Goal: Transaction & Acquisition: Purchase product/service

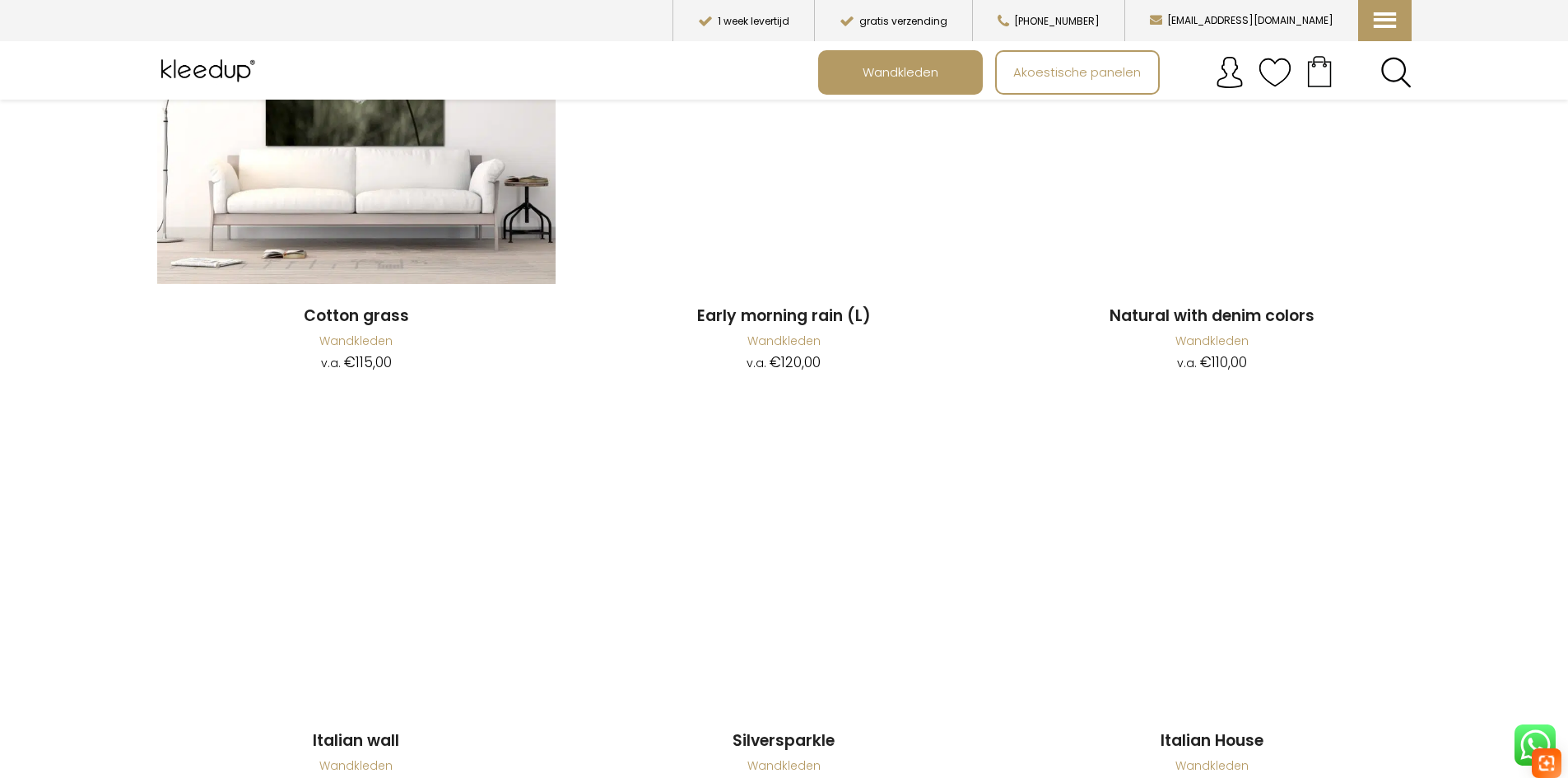
scroll to position [1976, 0]
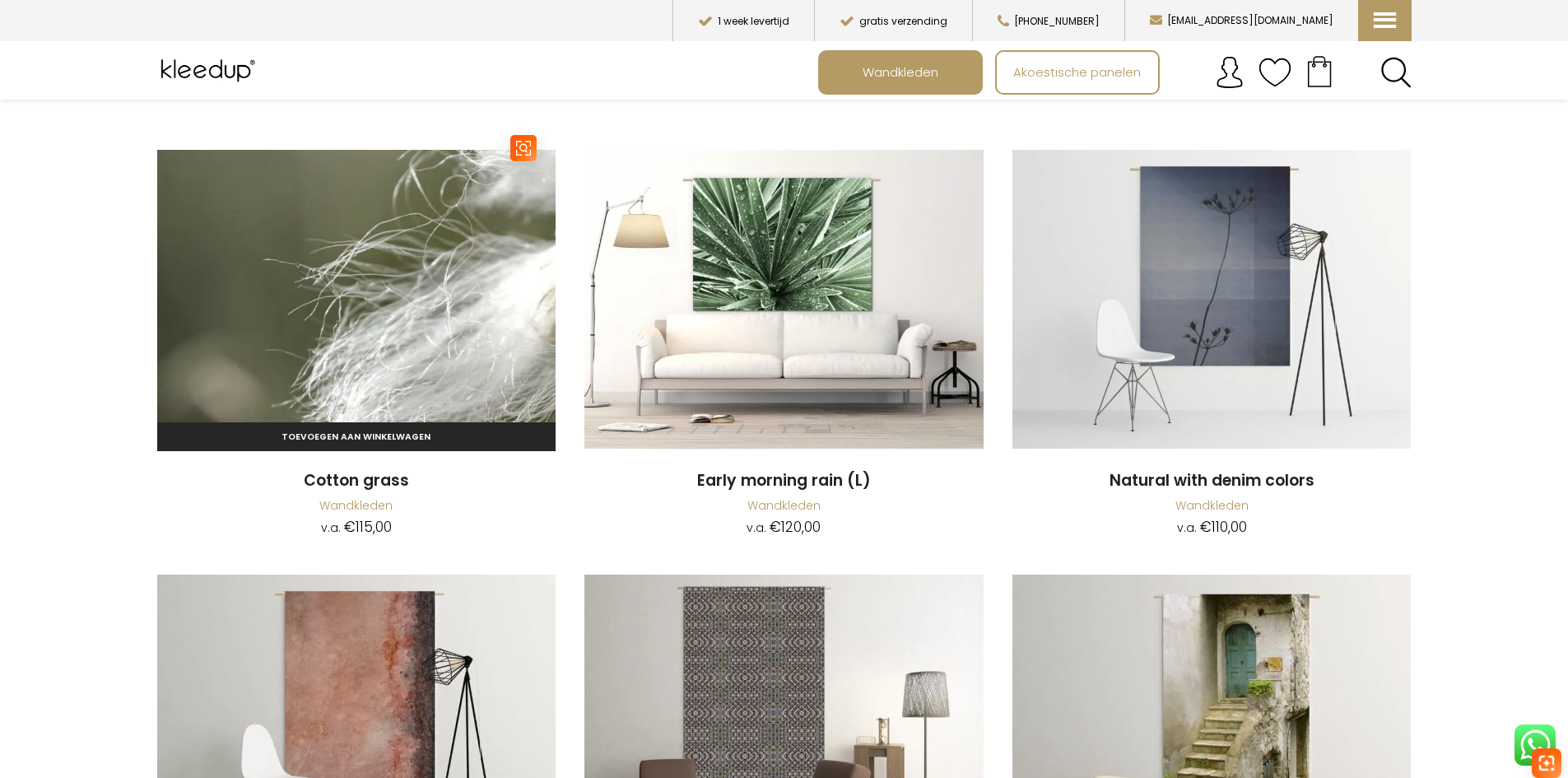
click at [437, 267] on img at bounding box center [357, 299] width 399 height 299
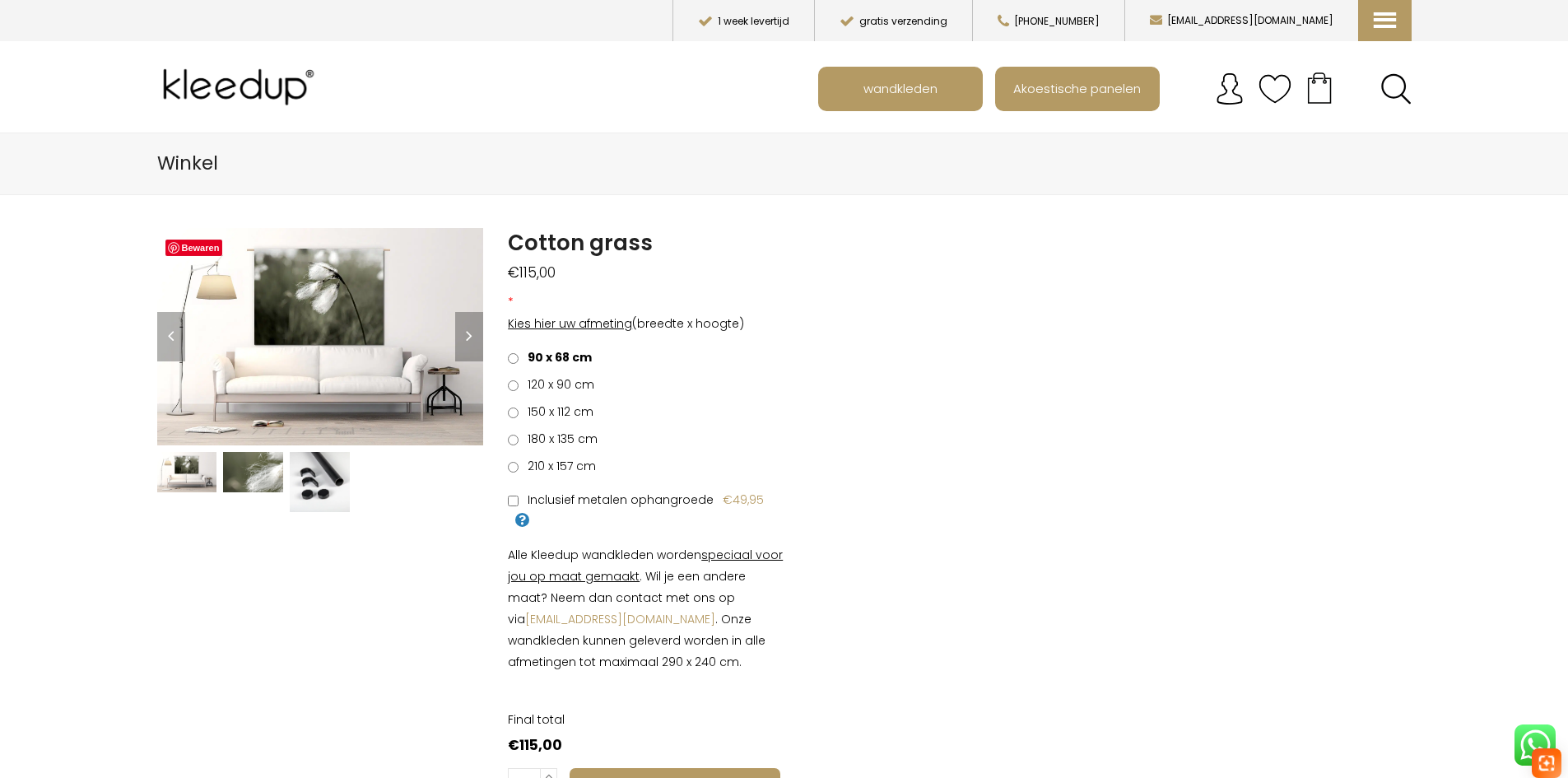
click at [257, 461] on img at bounding box center [253, 472] width 60 height 40
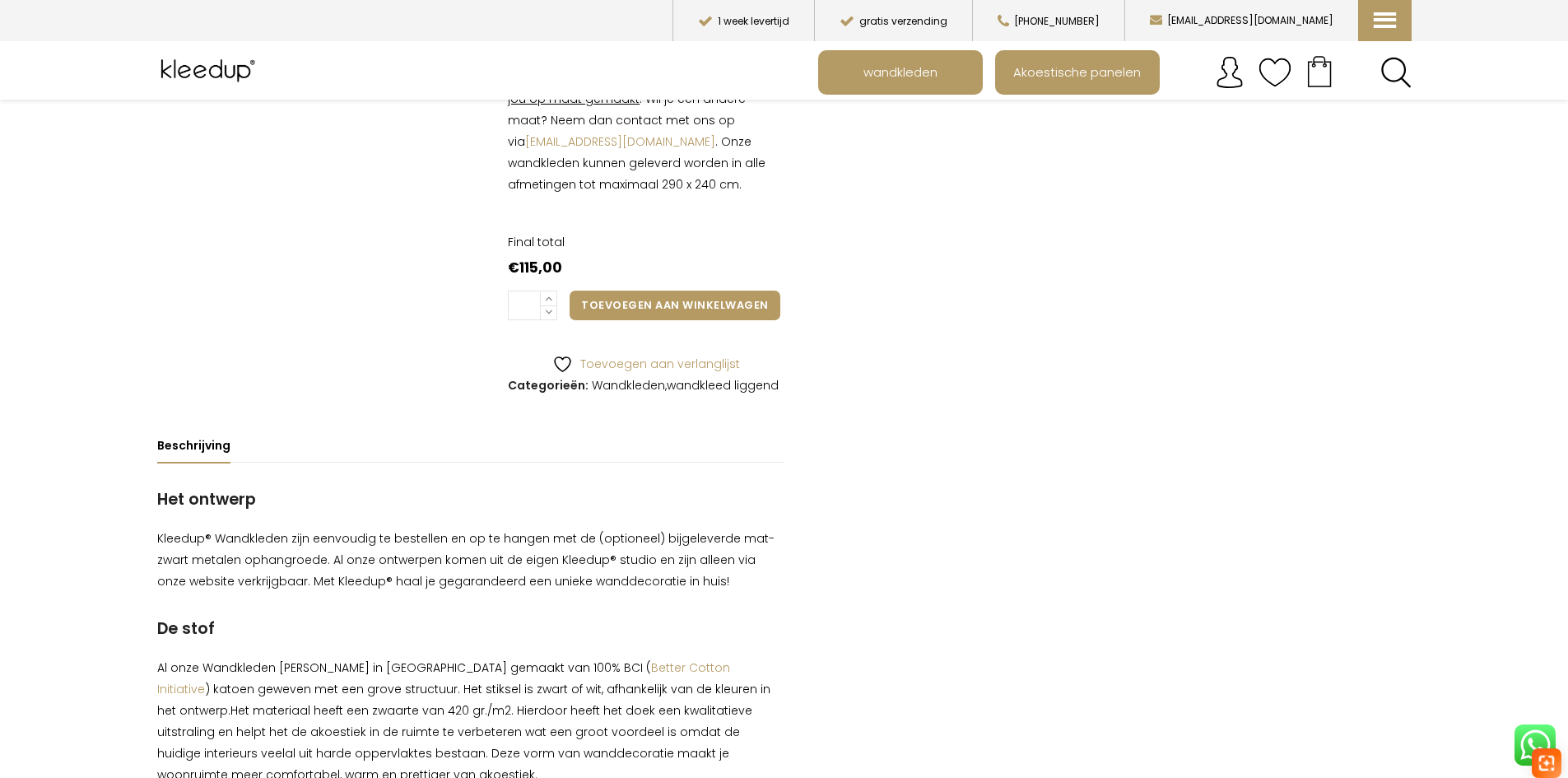
scroll to position [577, 0]
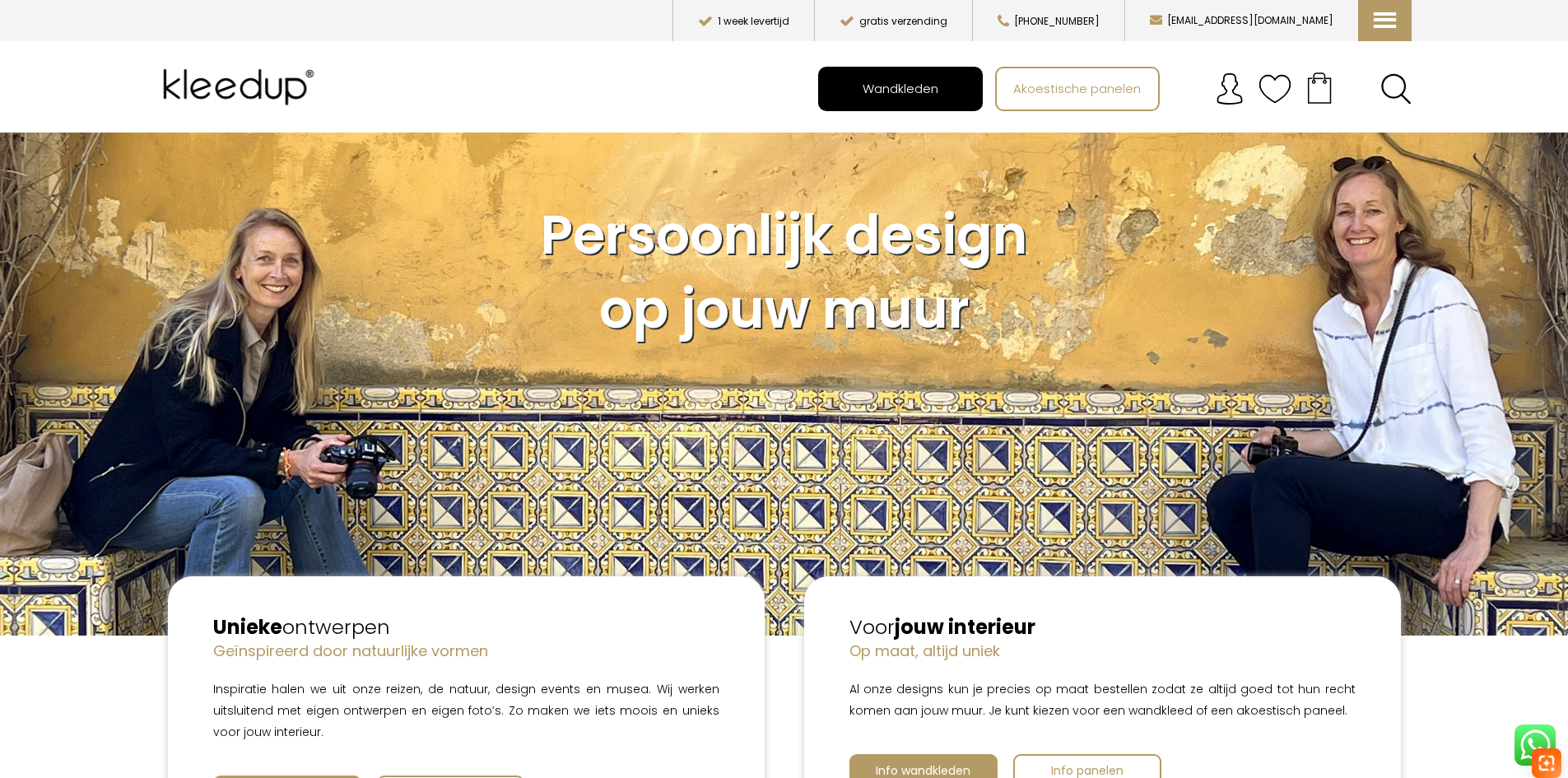
click at [907, 87] on span "Wandkleden" at bounding box center [901, 88] width 94 height 31
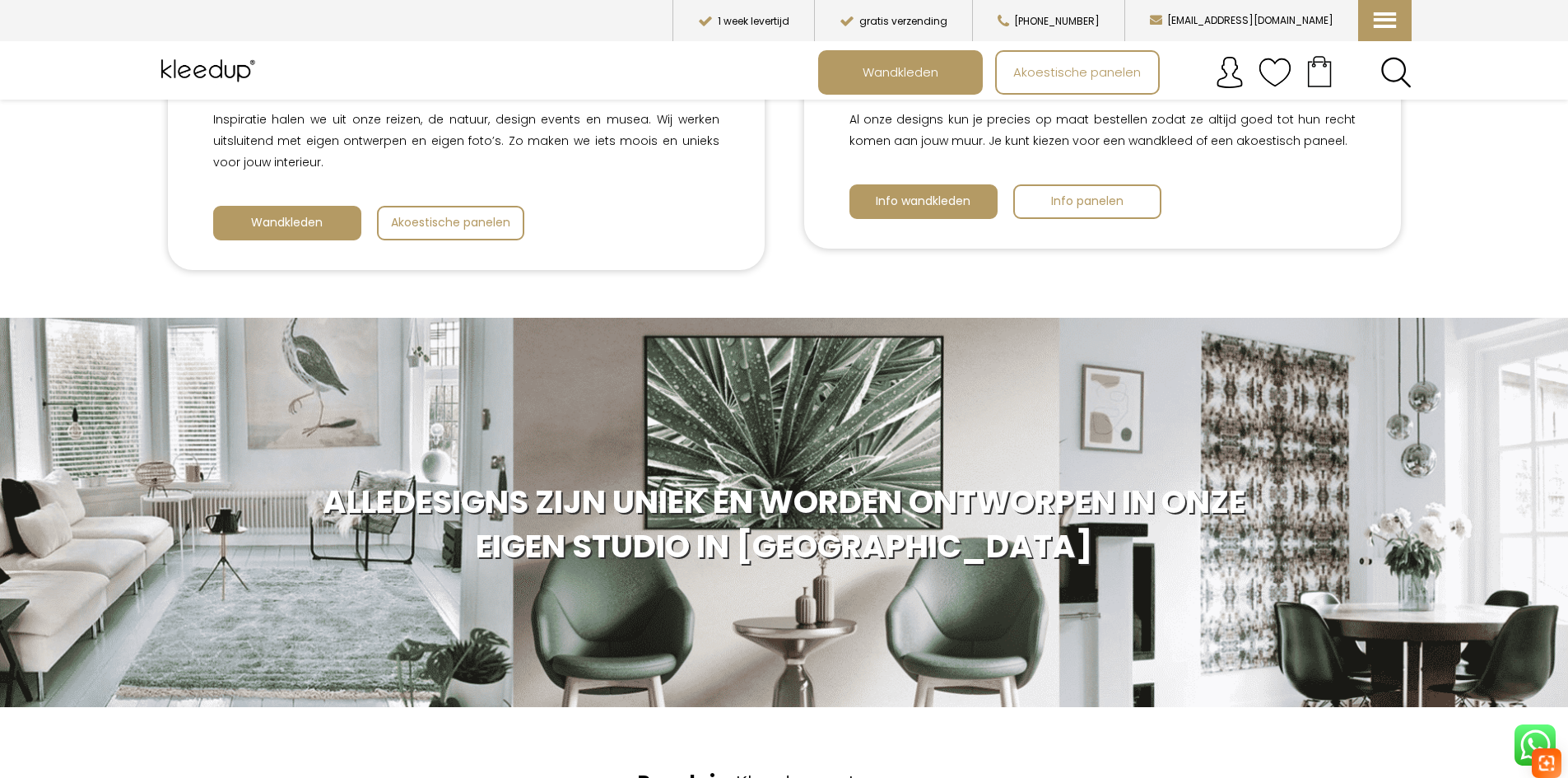
scroll to position [577, 0]
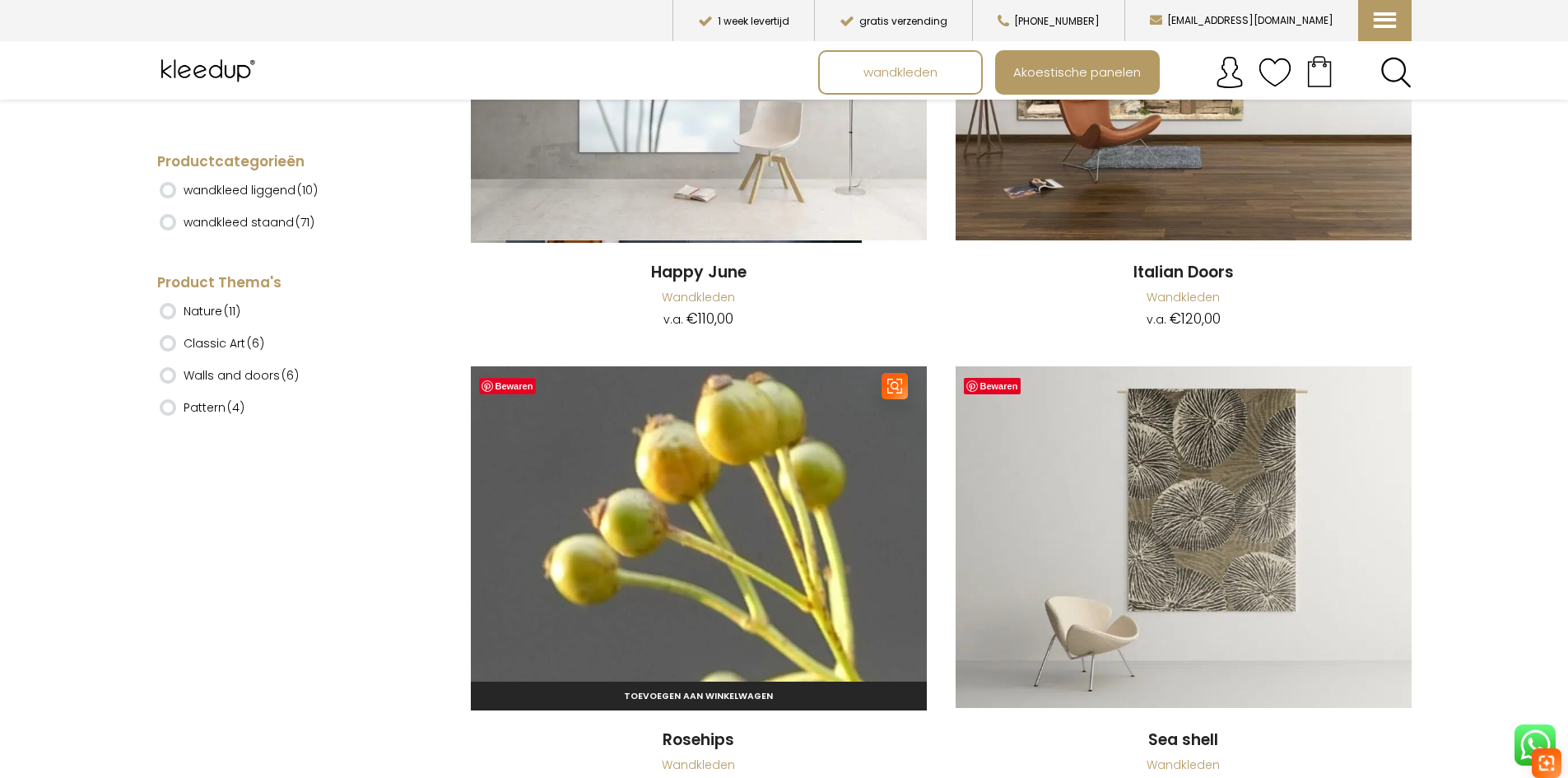
scroll to position [18437, 0]
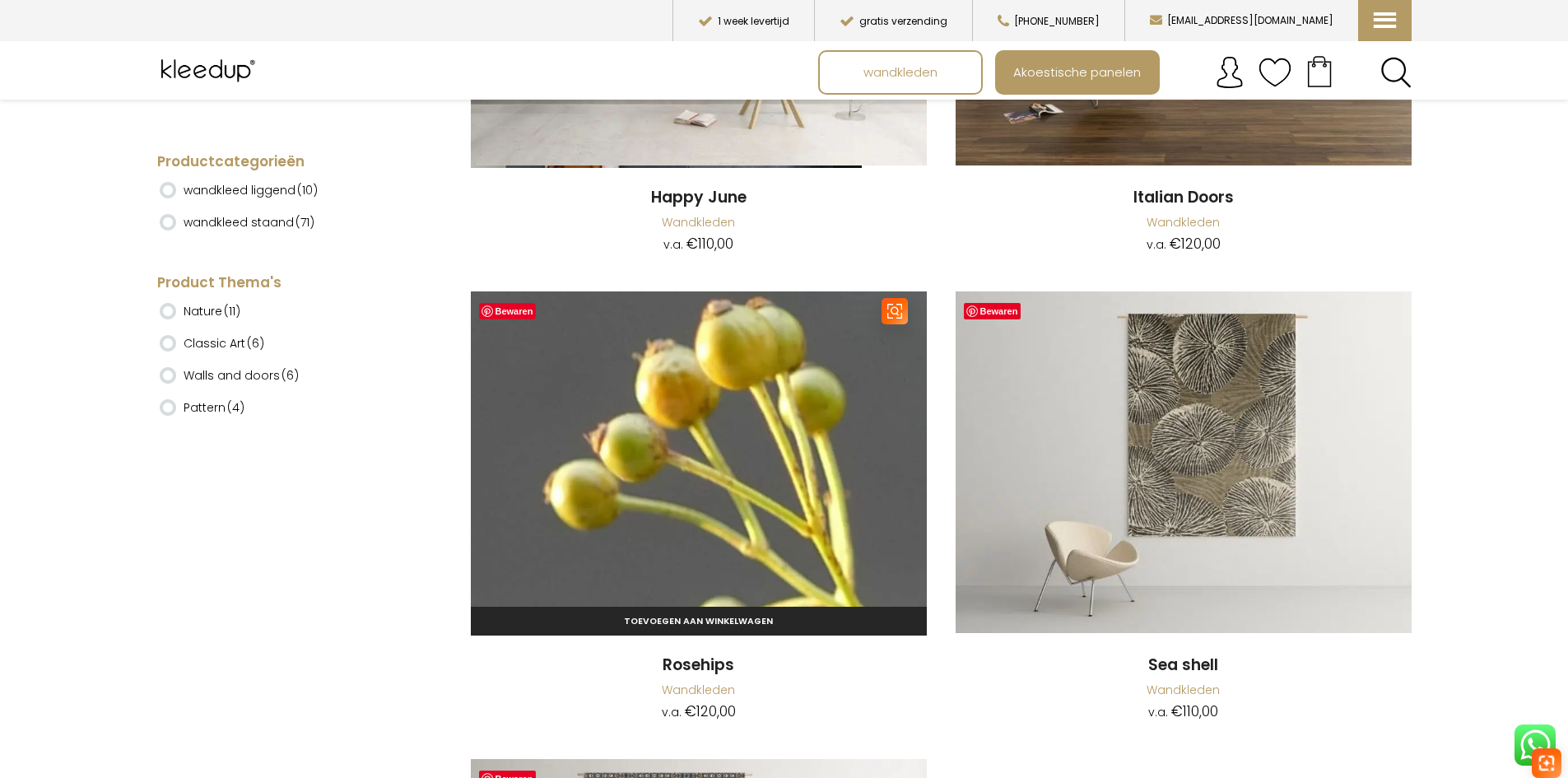
click at [740, 443] on img at bounding box center [698, 462] width 456 height 342
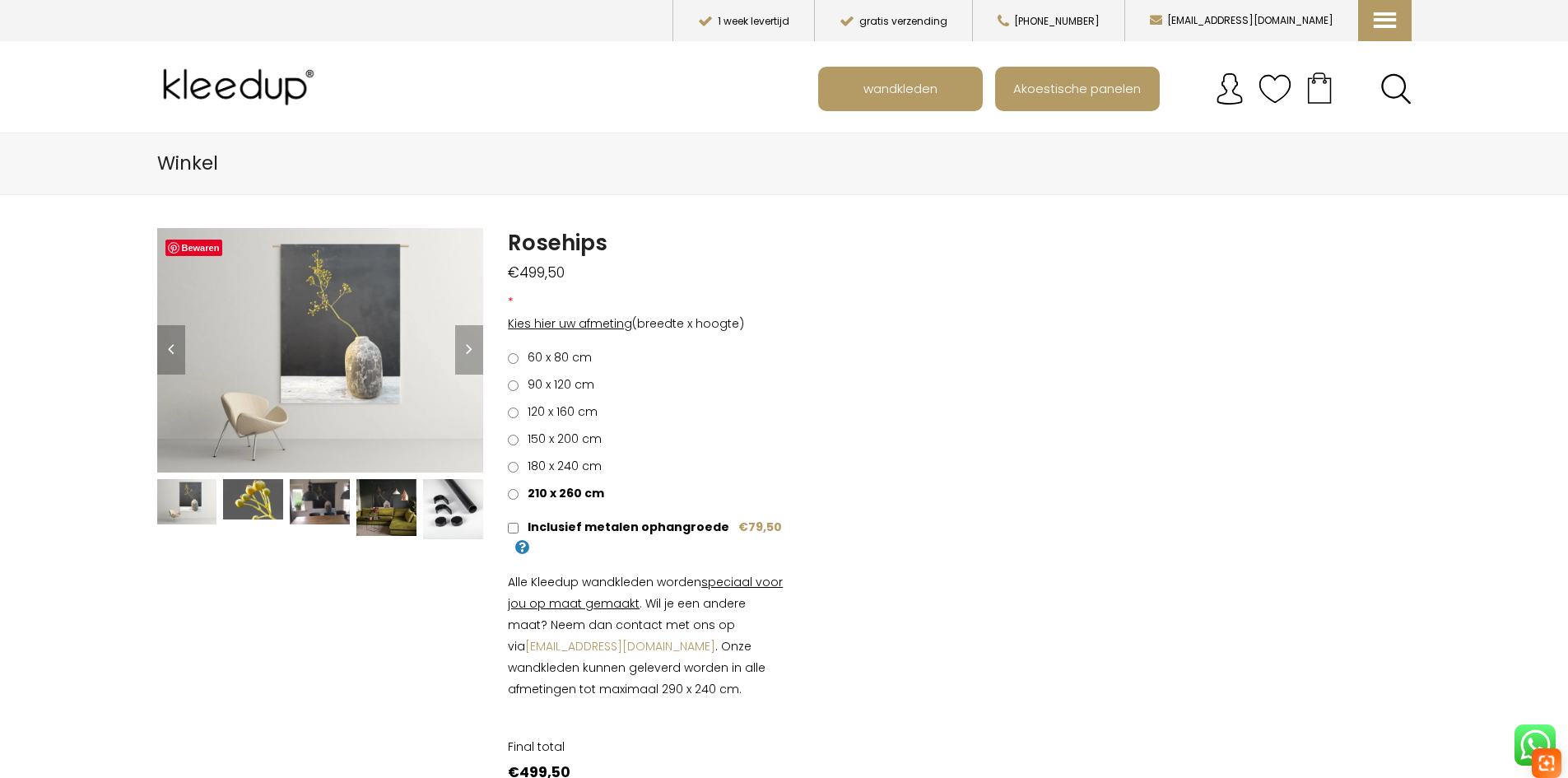
click at [443, 498] on img at bounding box center [453, 509] width 60 height 60
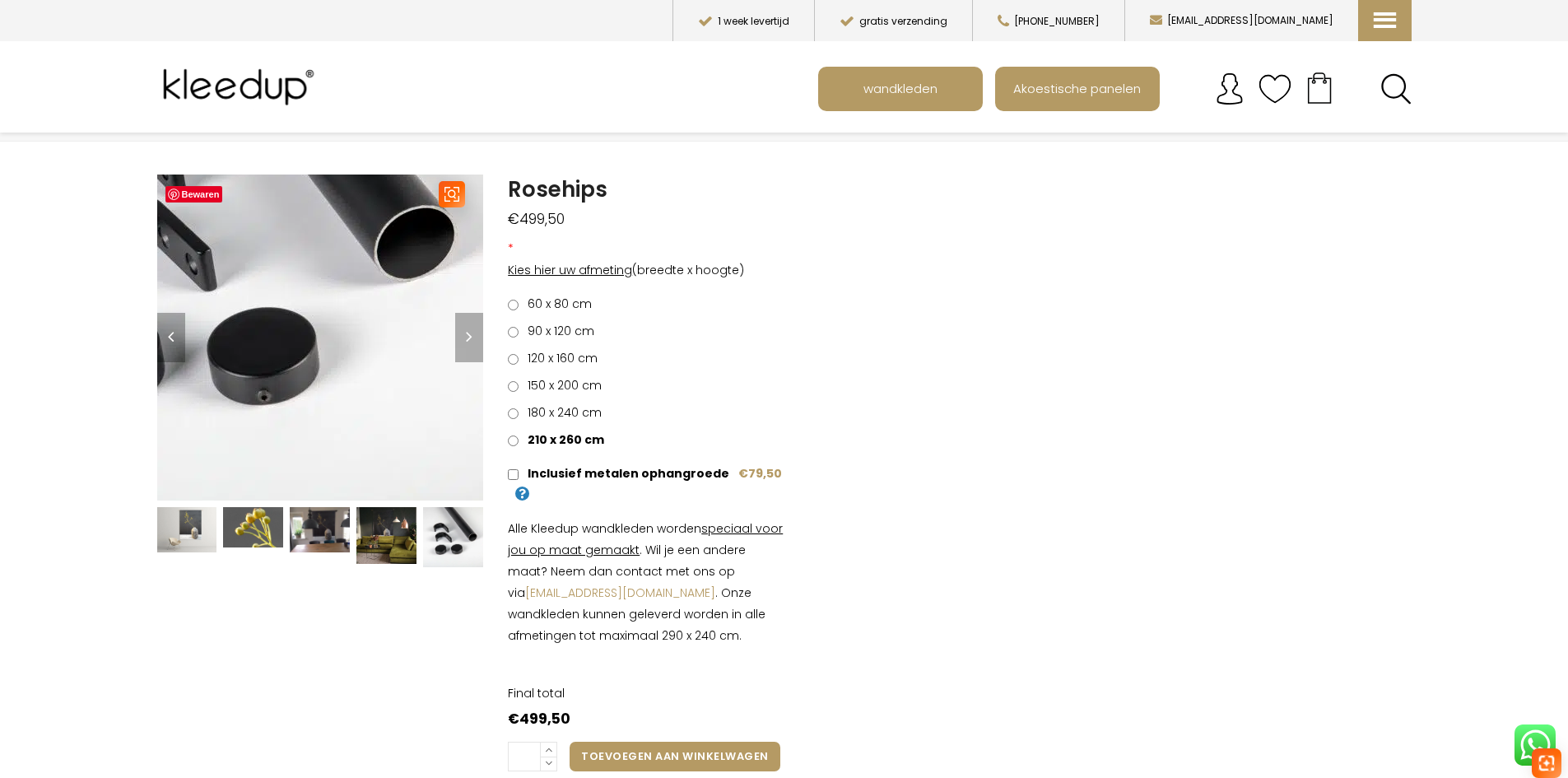
scroll to position [83, 0]
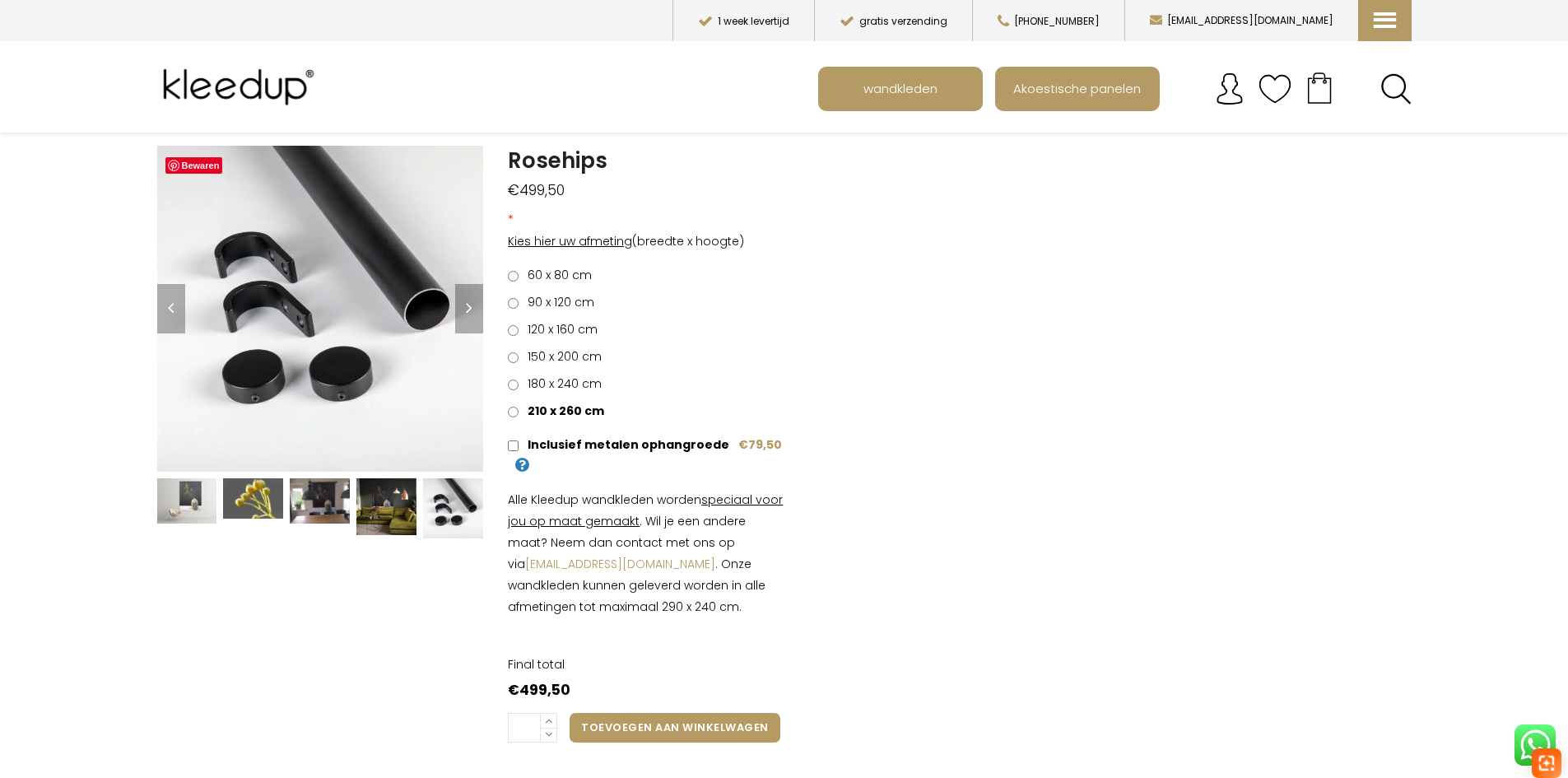
click at [252, 506] on img at bounding box center [253, 499] width 60 height 40
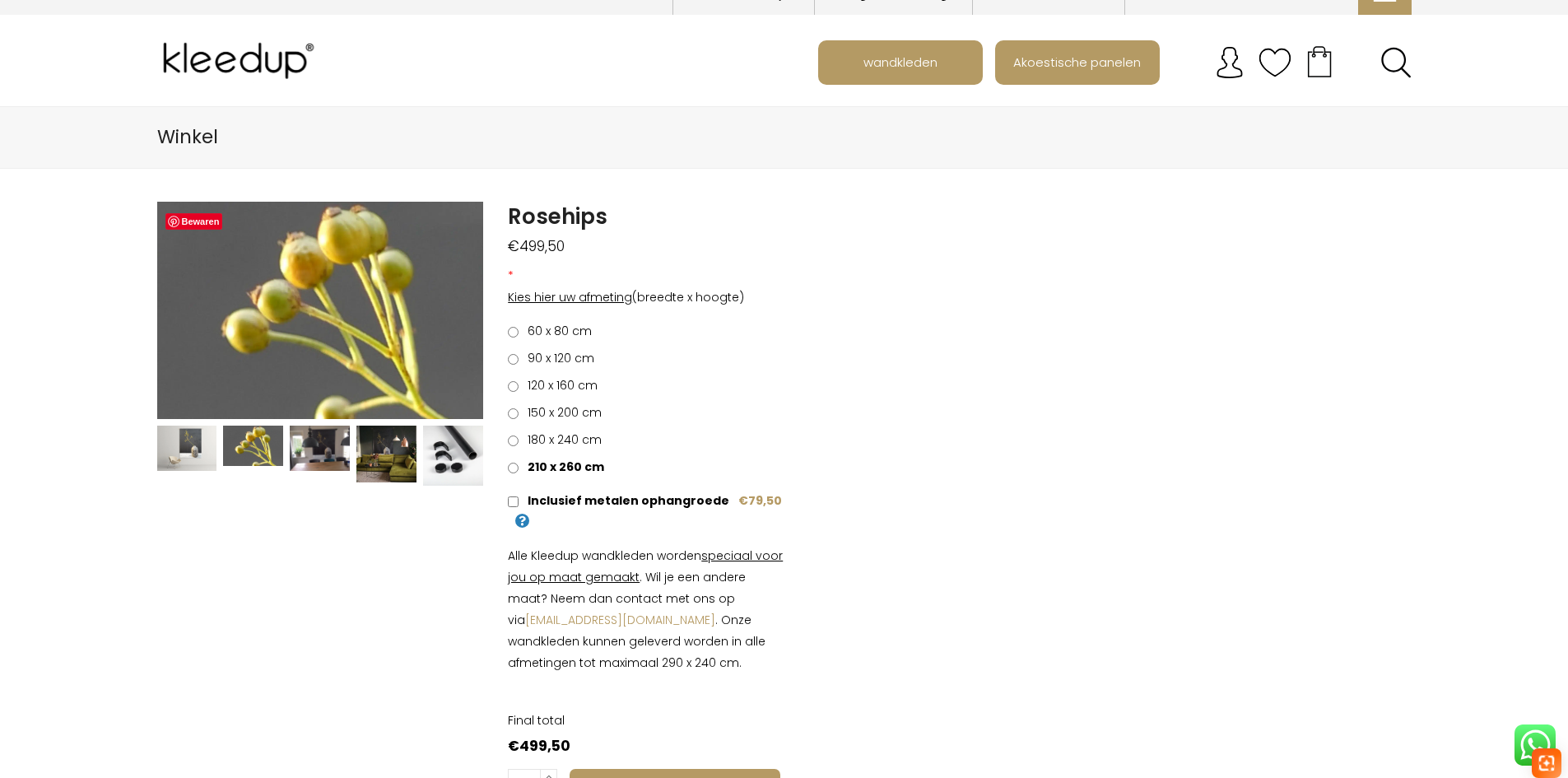
scroll to position [0, 0]
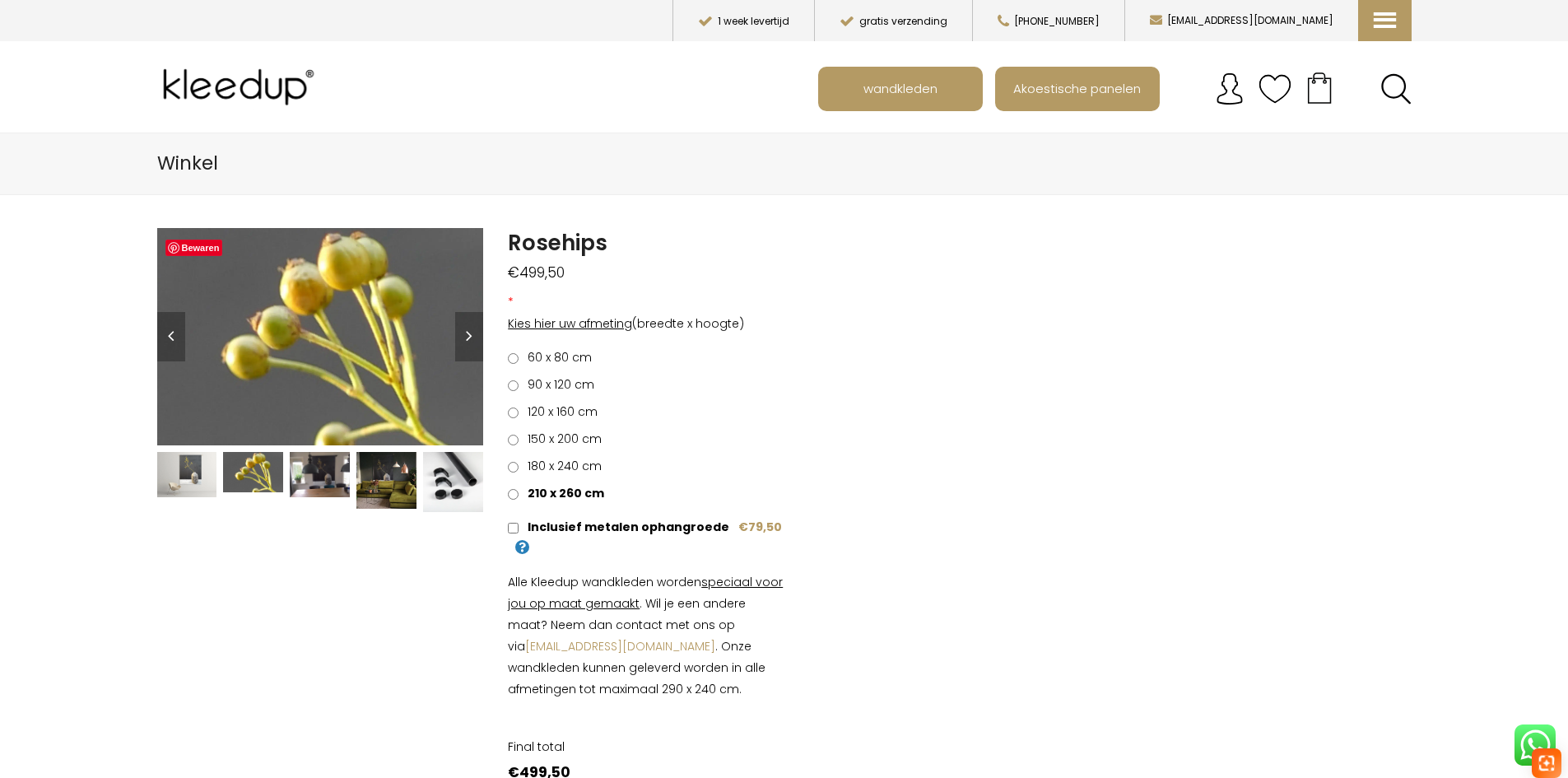
click at [182, 479] on img at bounding box center [188, 474] width 60 height 45
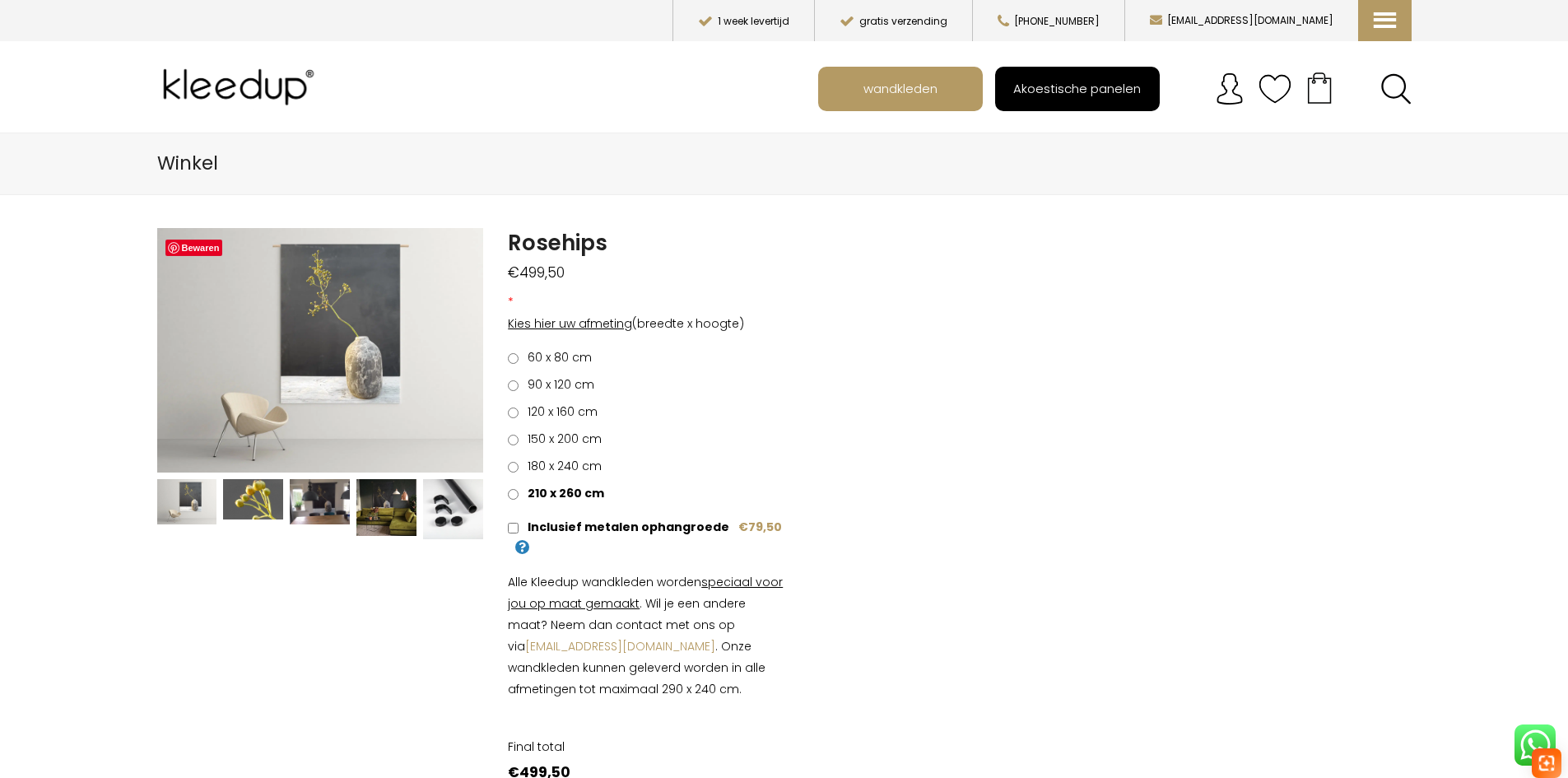
click at [1085, 89] on span "Akoestische panelen" at bounding box center [1077, 88] width 146 height 31
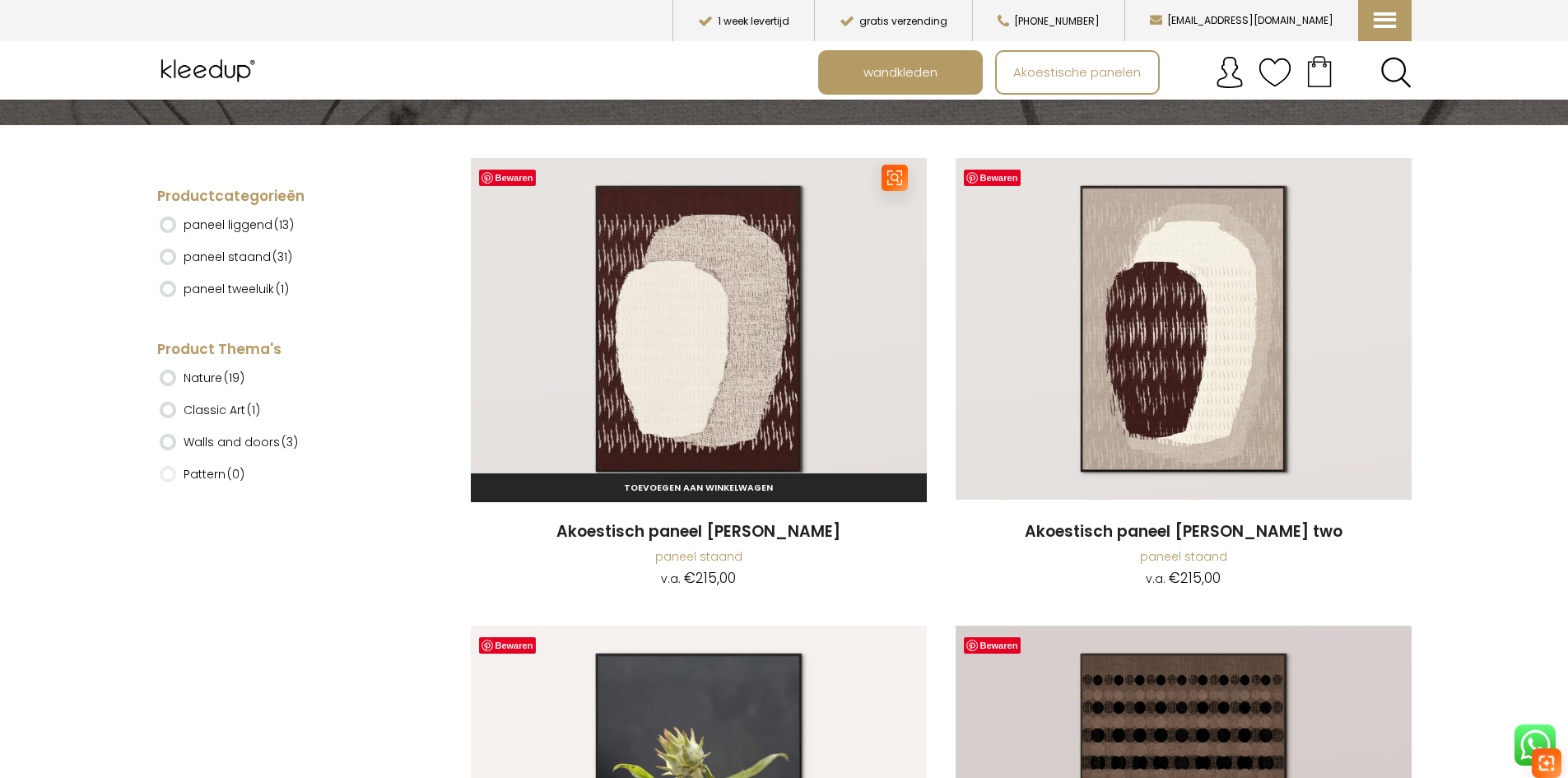
scroll to position [247, 0]
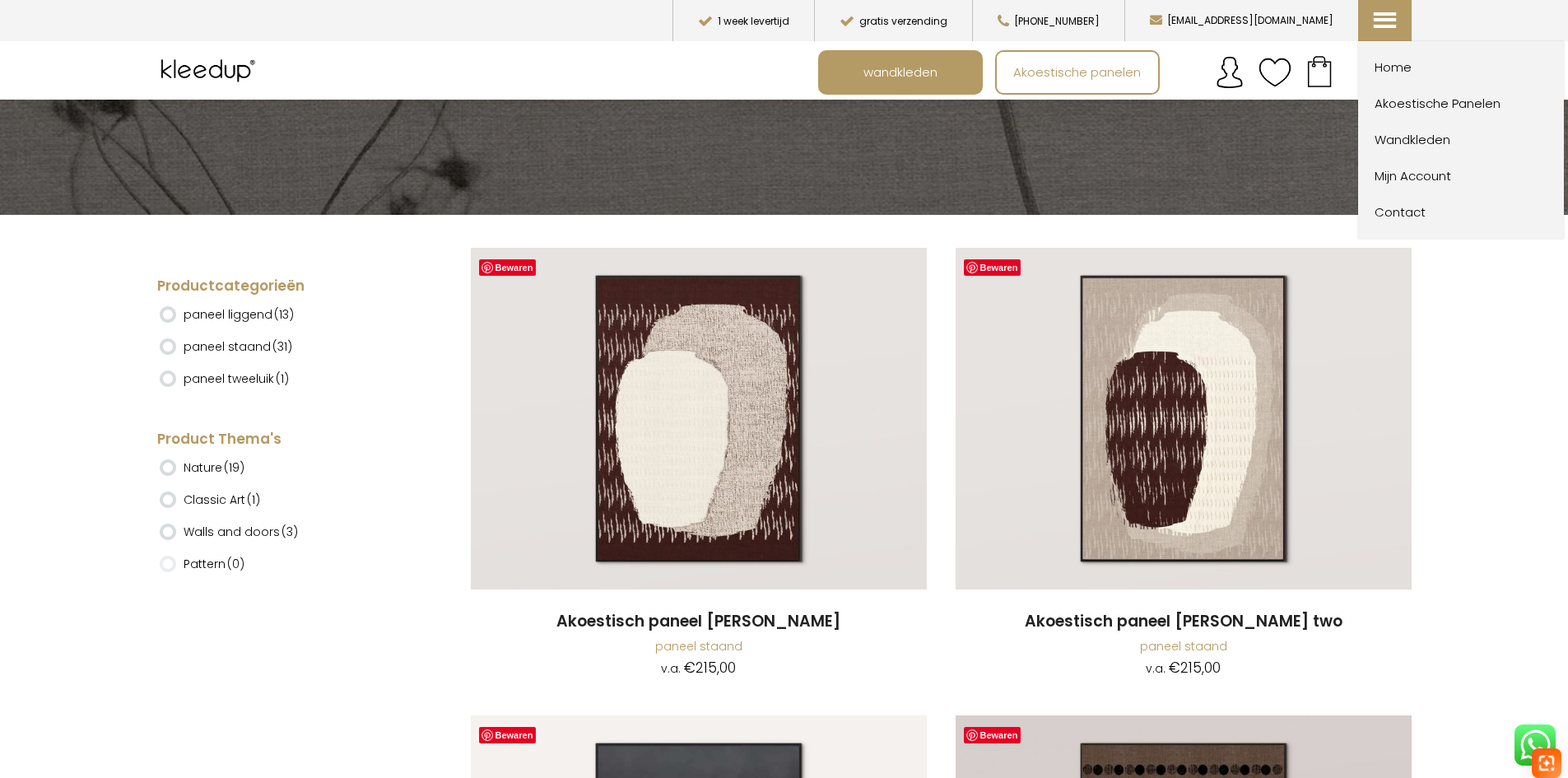
click at [1383, 17] on icon at bounding box center [1382, 8] width 17 height 17
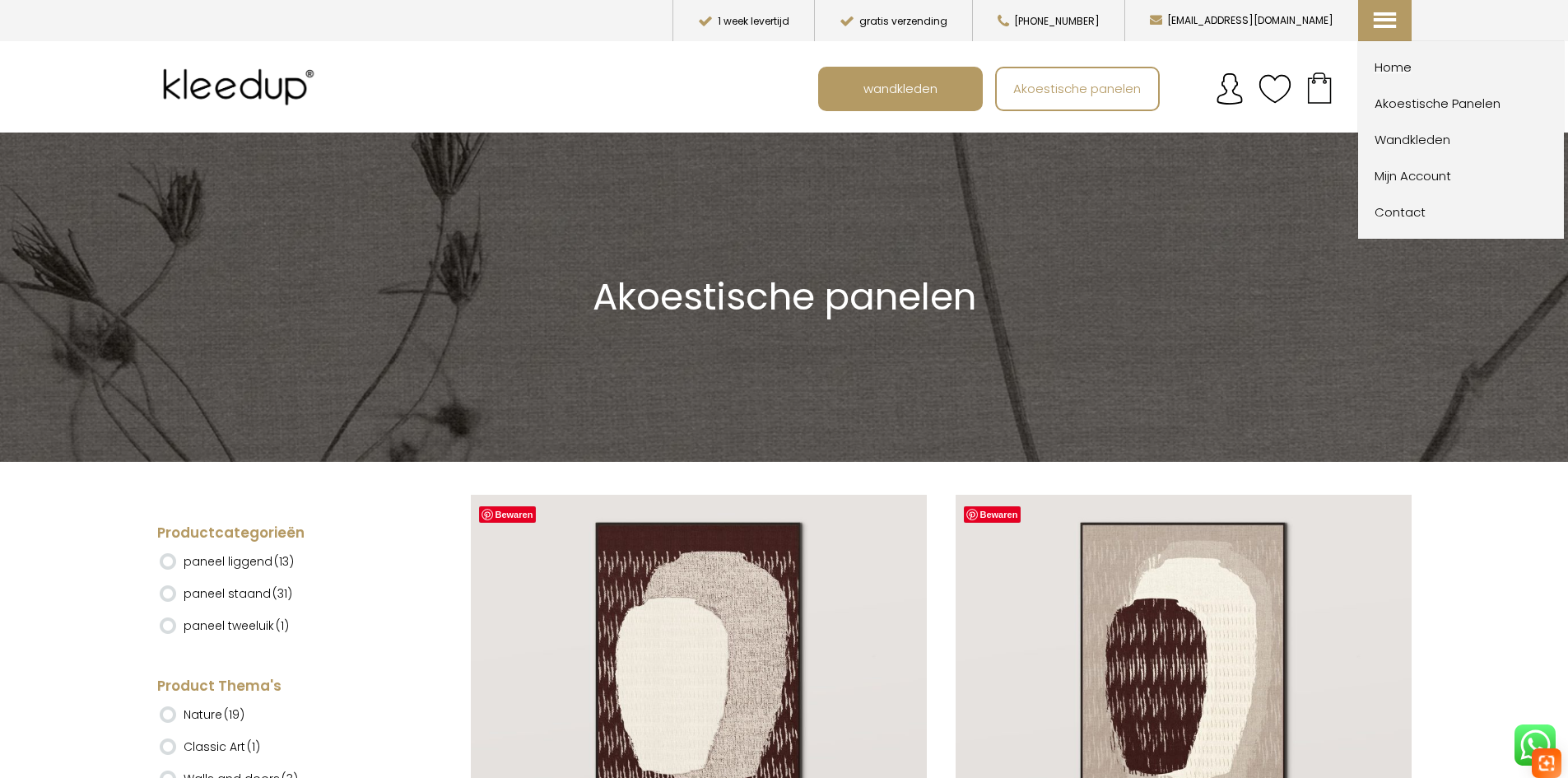
click at [1407, 60] on span "Home" at bounding box center [1465, 68] width 182 height 20
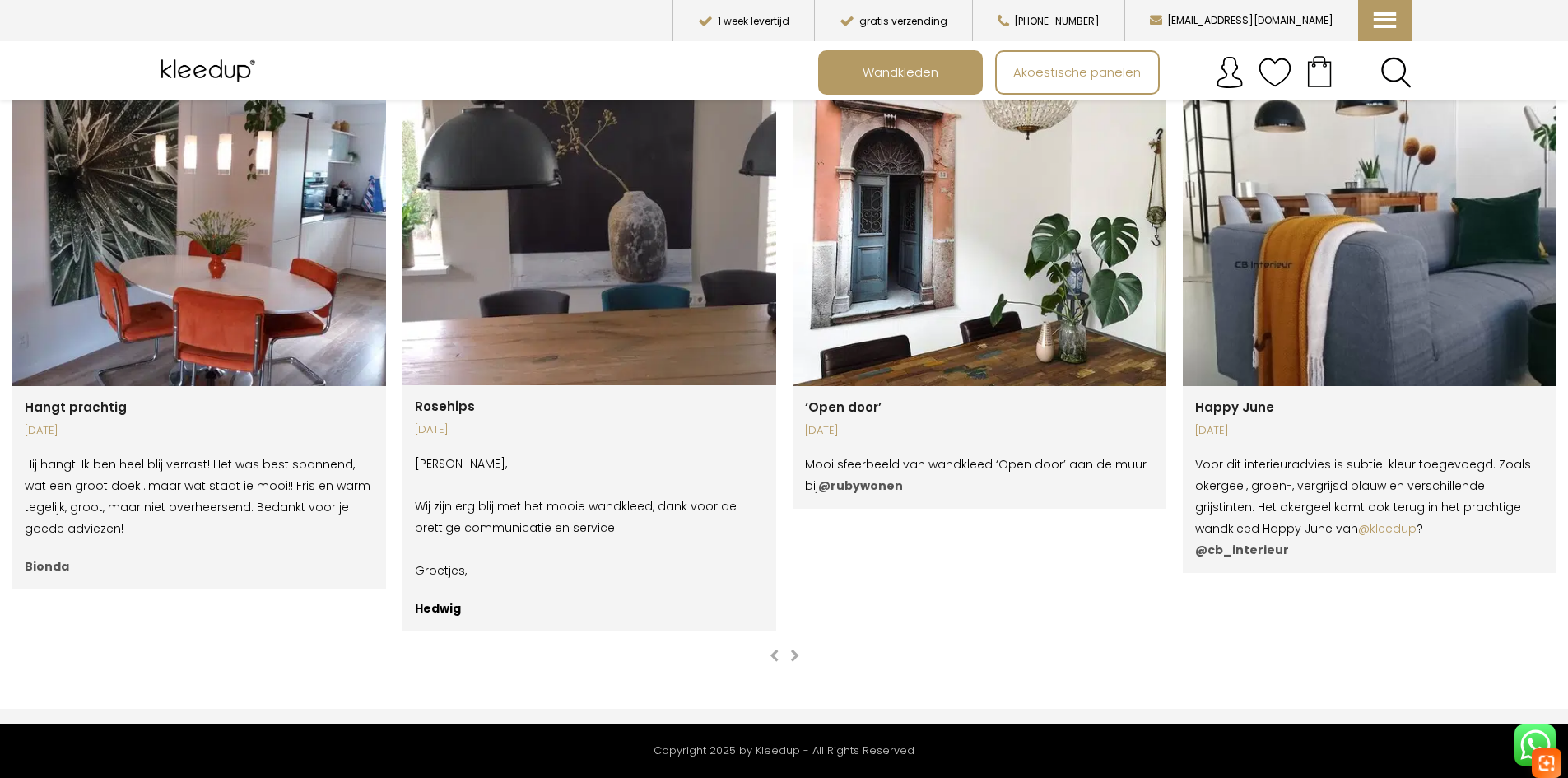
scroll to position [2661, 0]
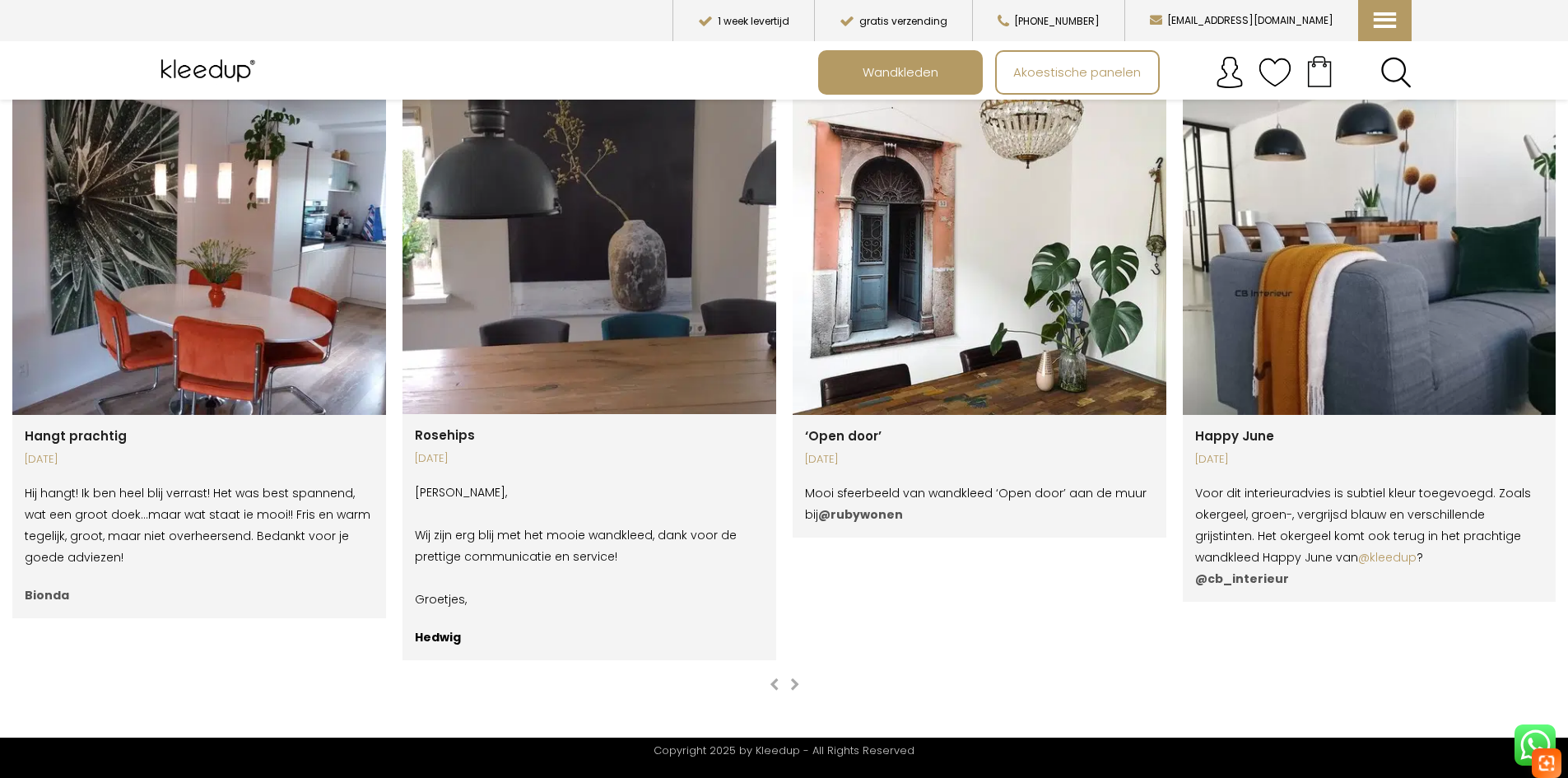
click at [804, 684] on div "previous slide next slide" at bounding box center [784, 677] width 1544 height 35
click at [802, 680] on button "next slide" at bounding box center [794, 684] width 17 height 17
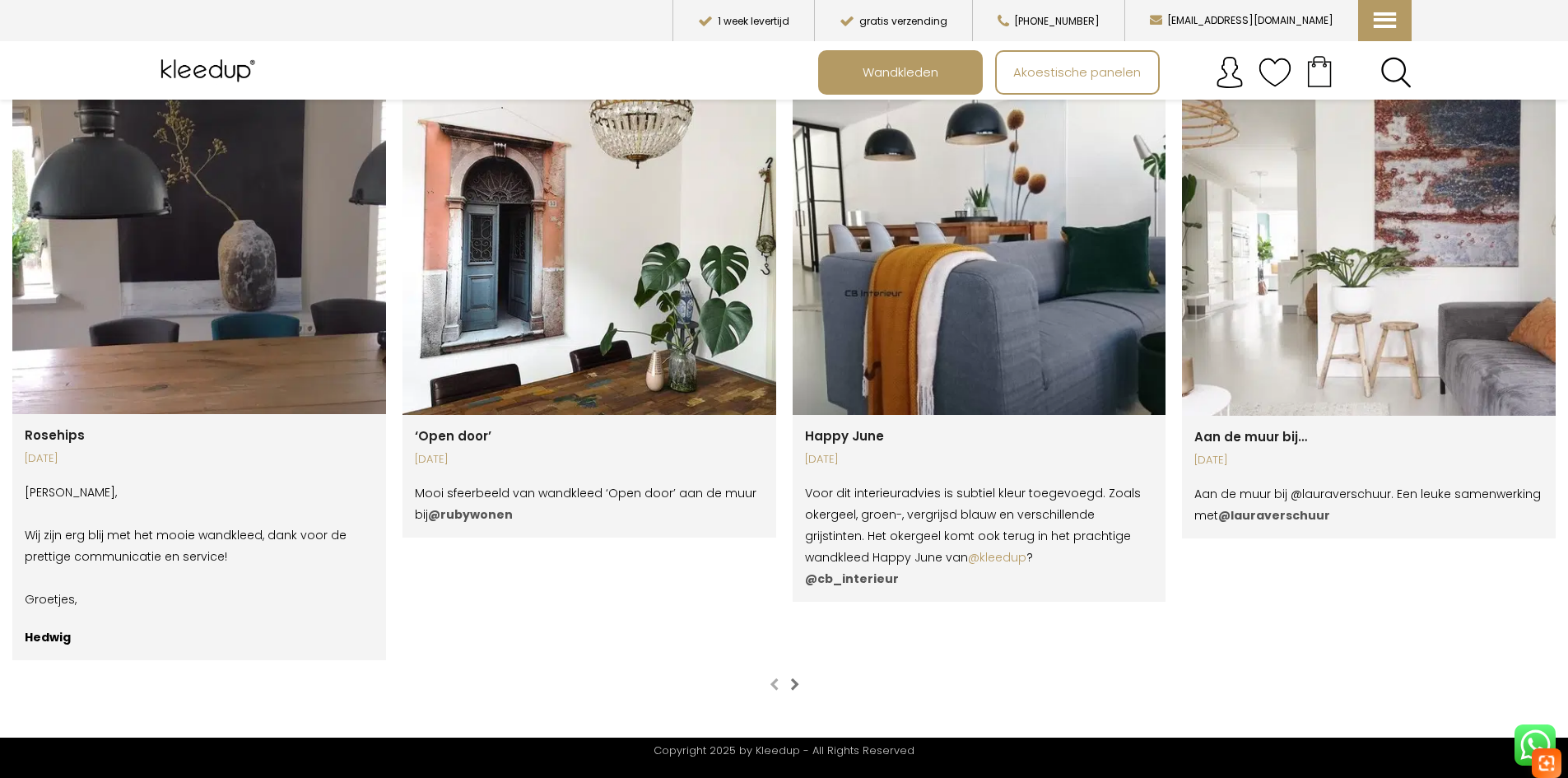
click at [799, 683] on button "next slide" at bounding box center [794, 684] width 17 height 17
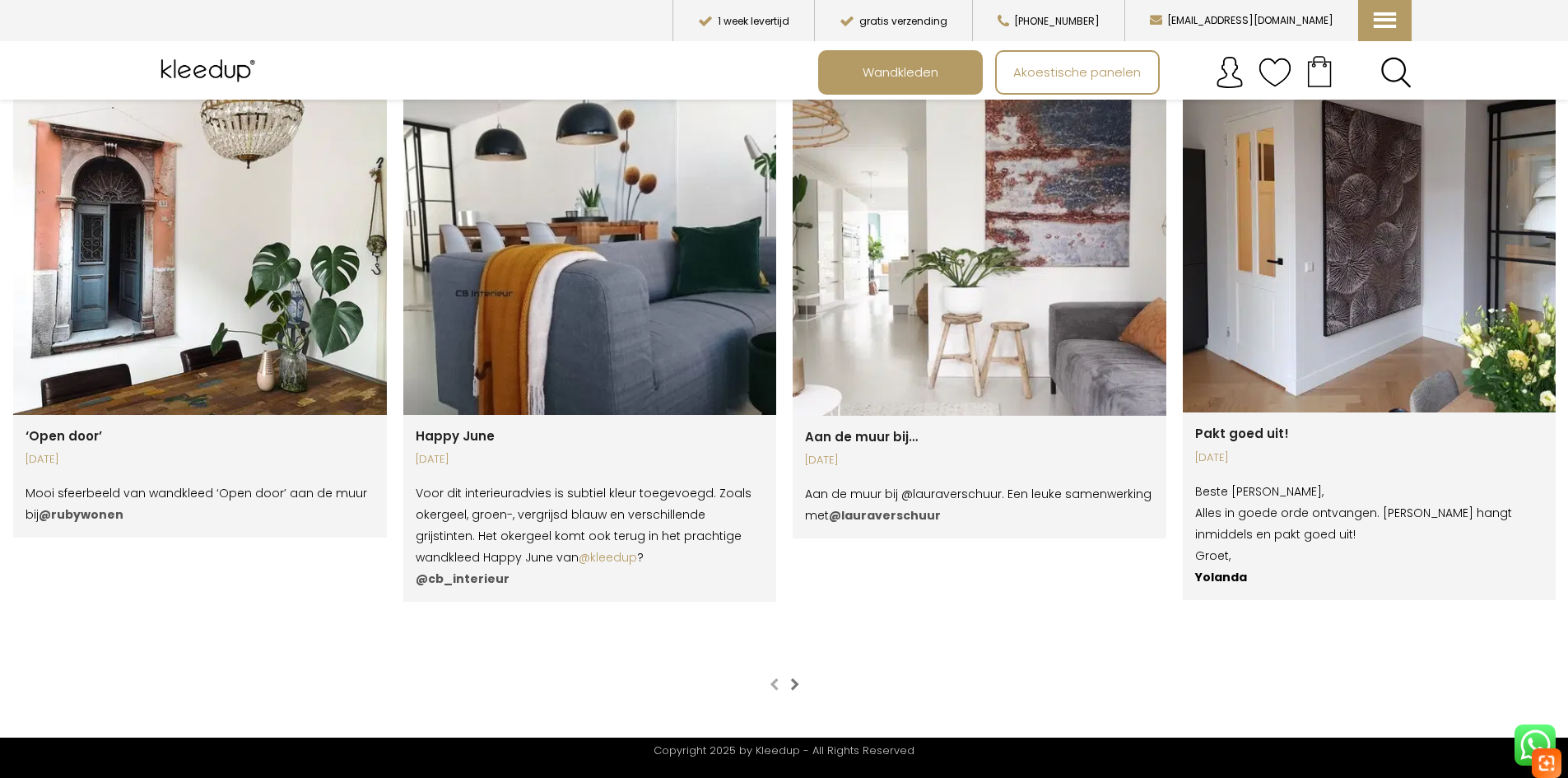
click at [799, 683] on button "next slide" at bounding box center [794, 684] width 17 height 17
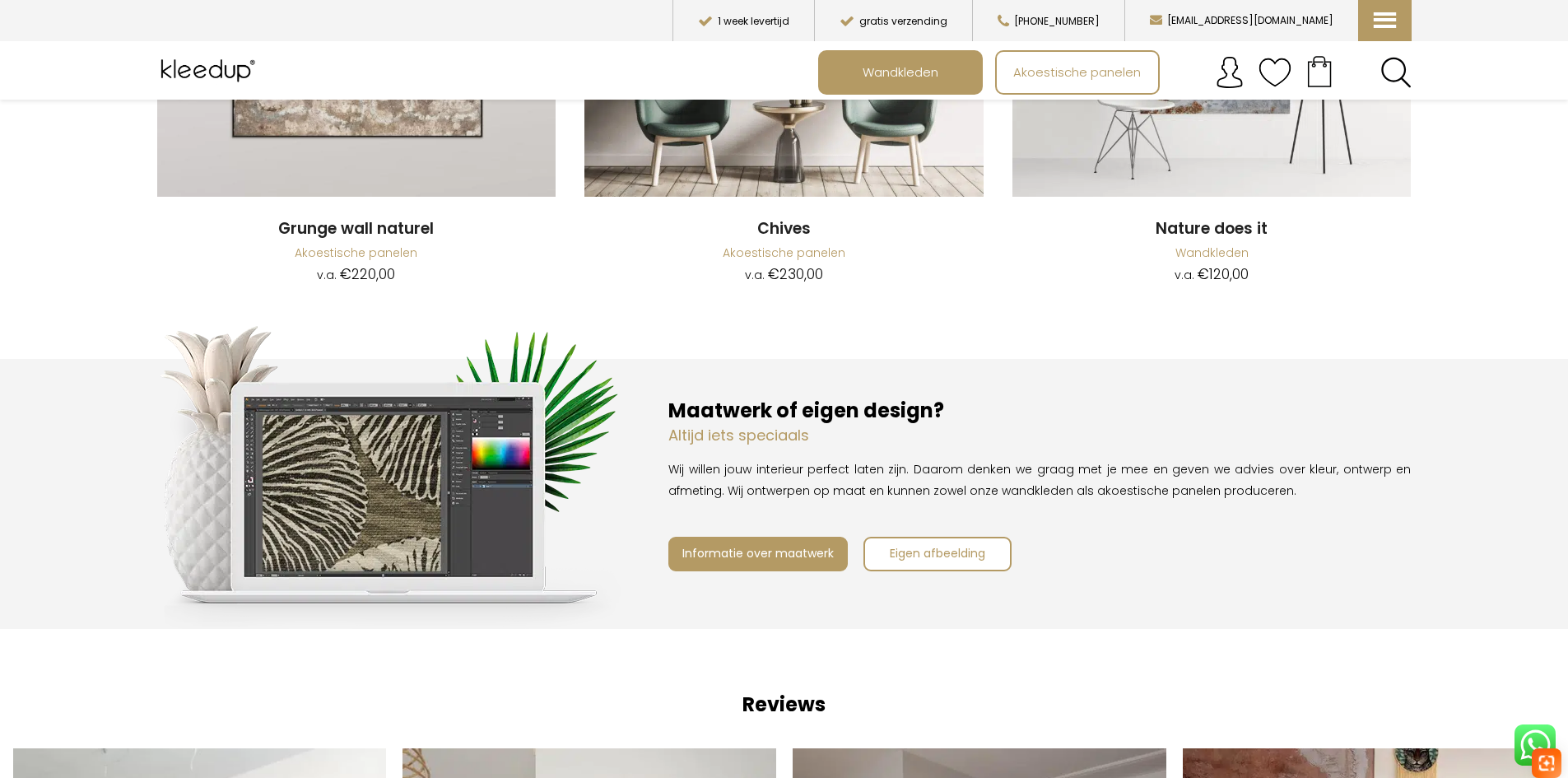
scroll to position [1921, 0]
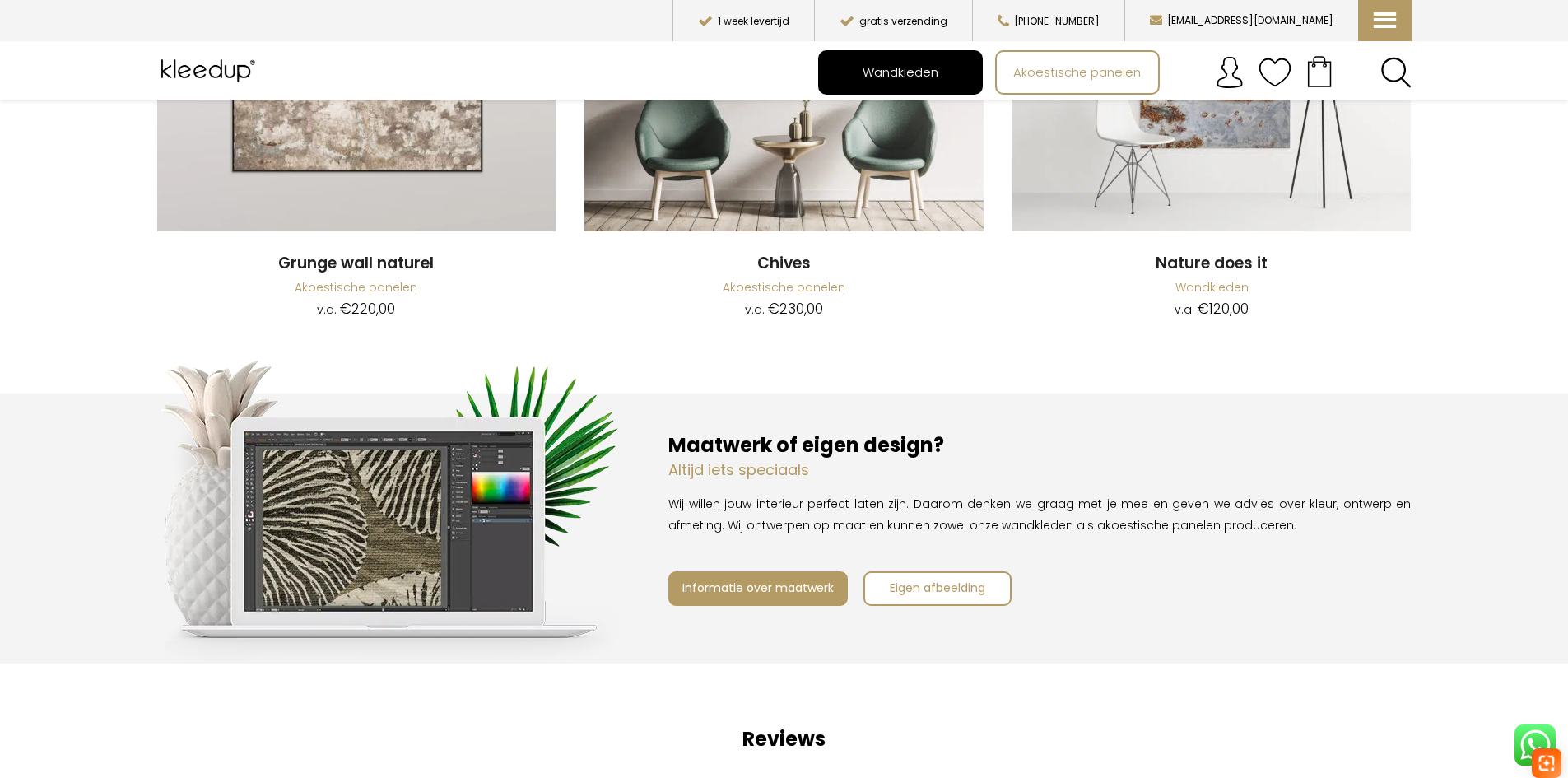
click at [906, 85] on span "Wandkleden" at bounding box center [901, 72] width 94 height 31
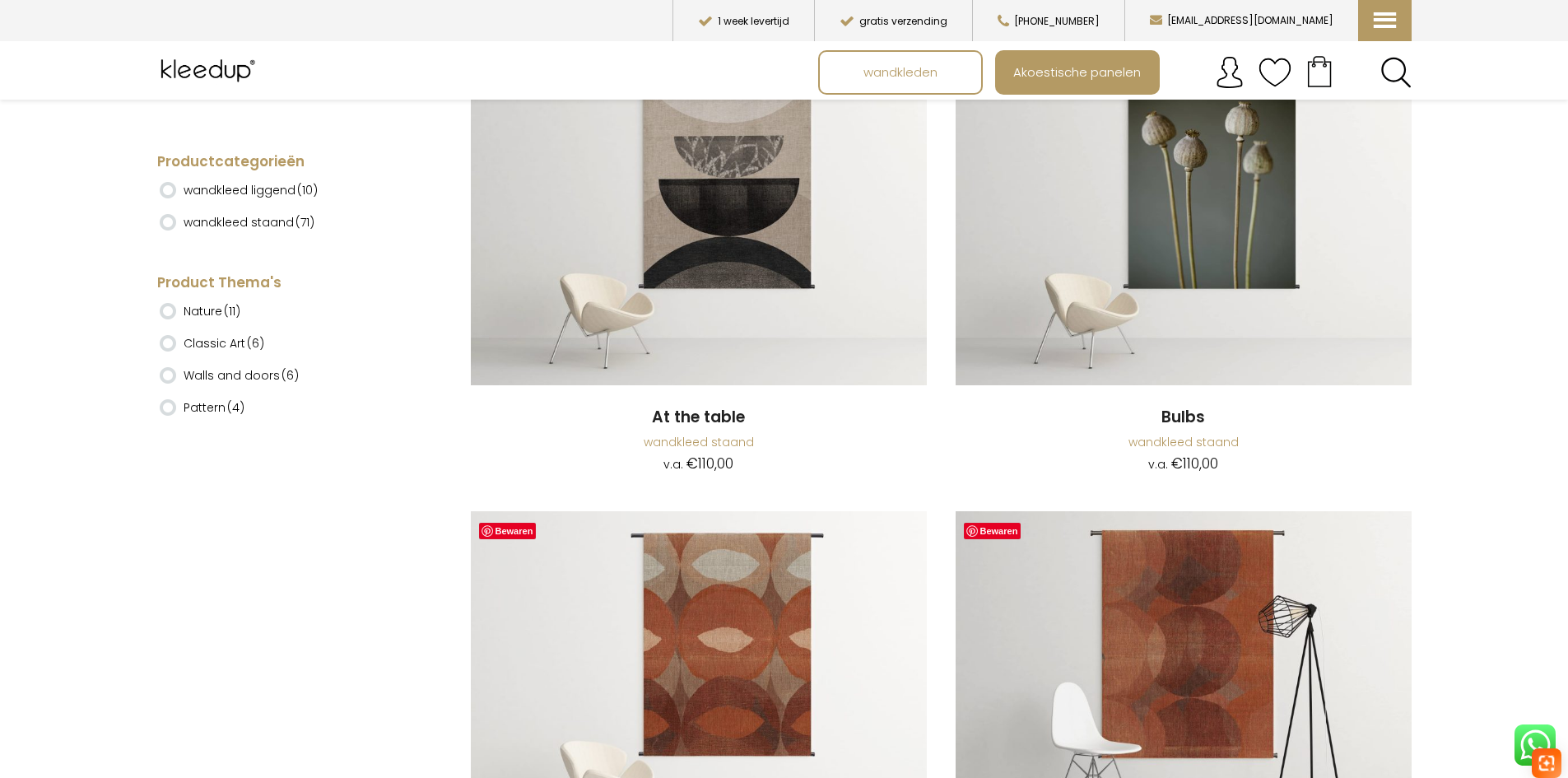
scroll to position [1070, 0]
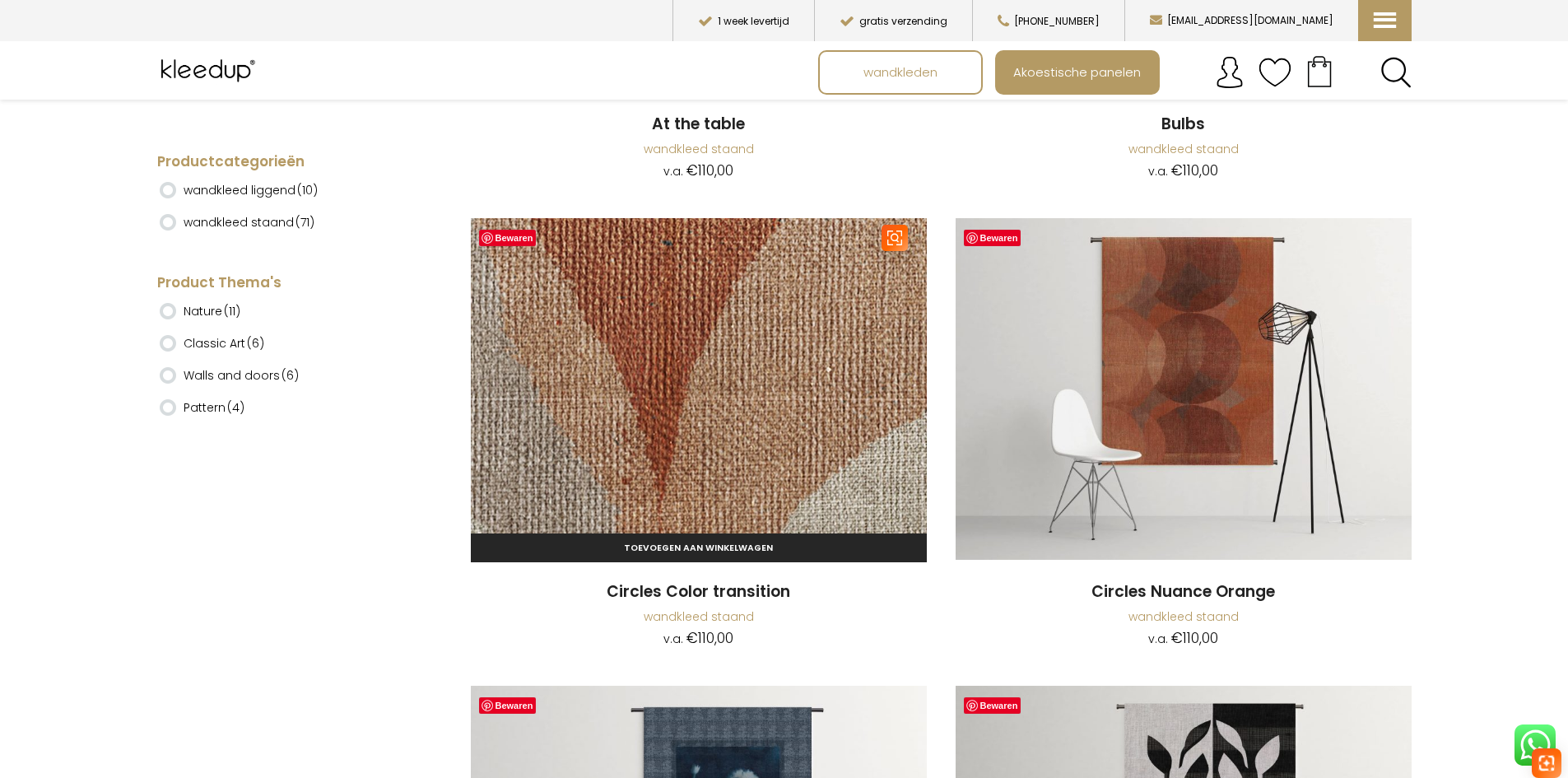
click at [685, 394] on img at bounding box center [698, 389] width 456 height 342
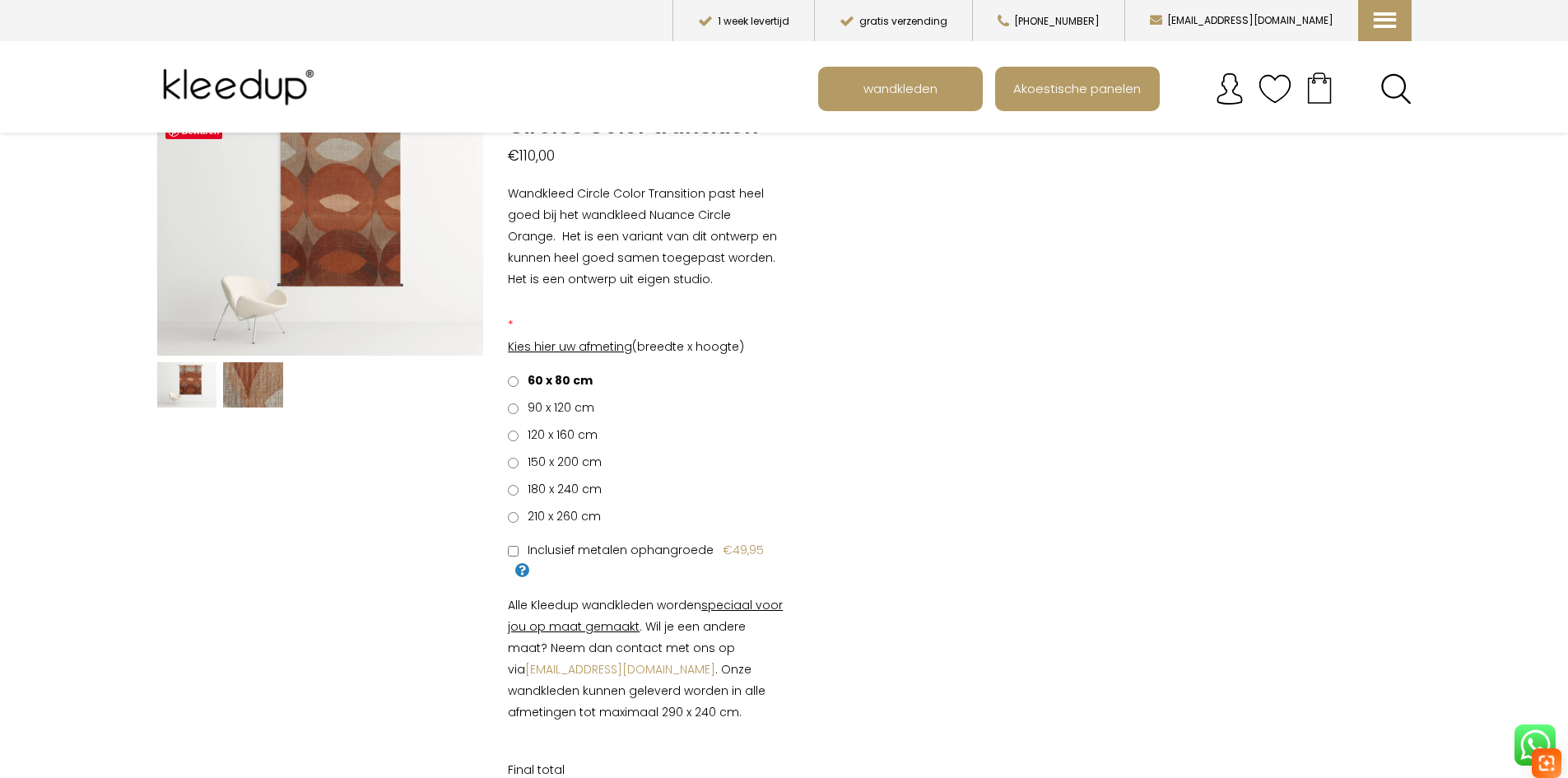
scroll to position [83, 0]
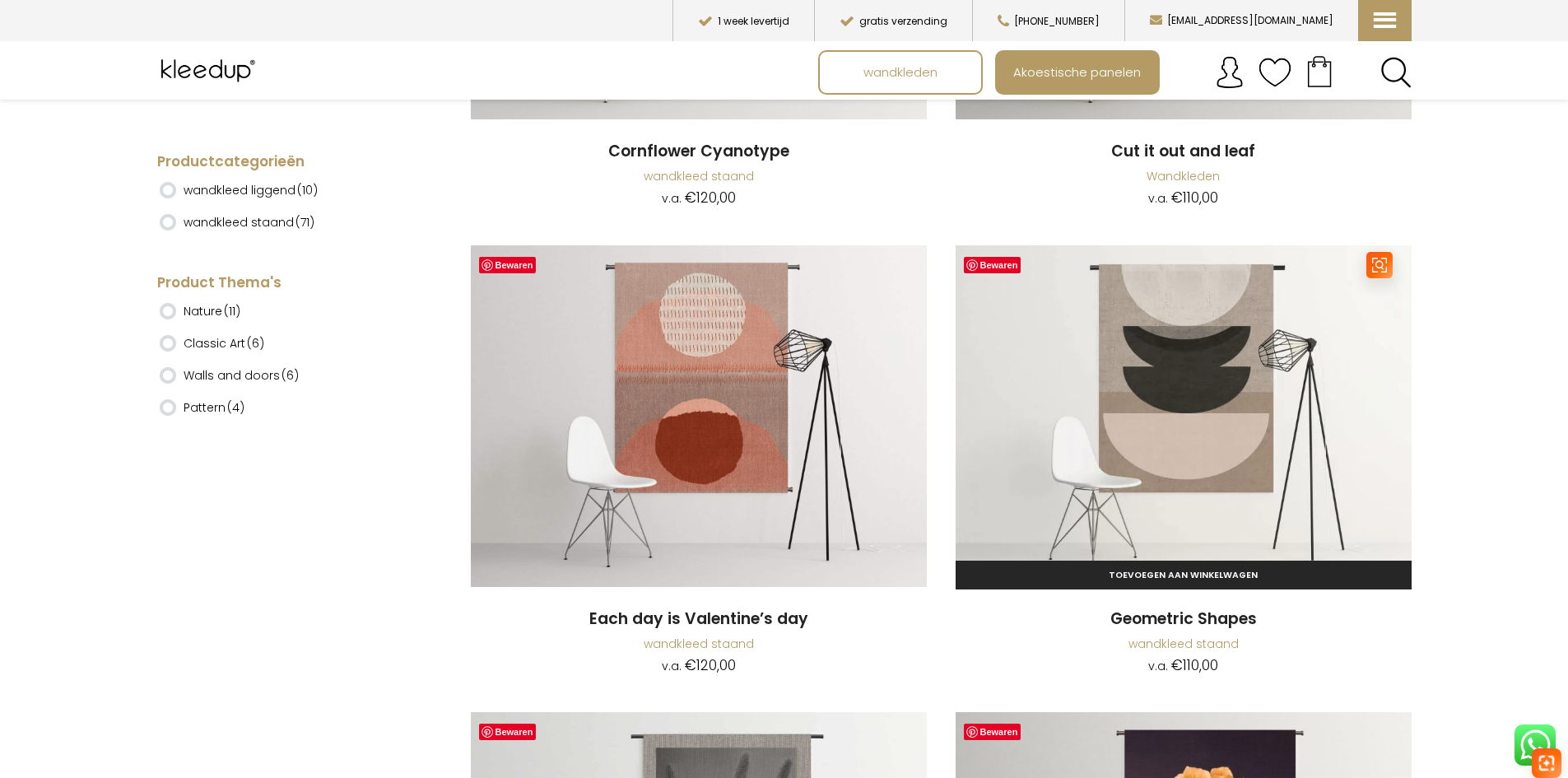
scroll to position [2140, 0]
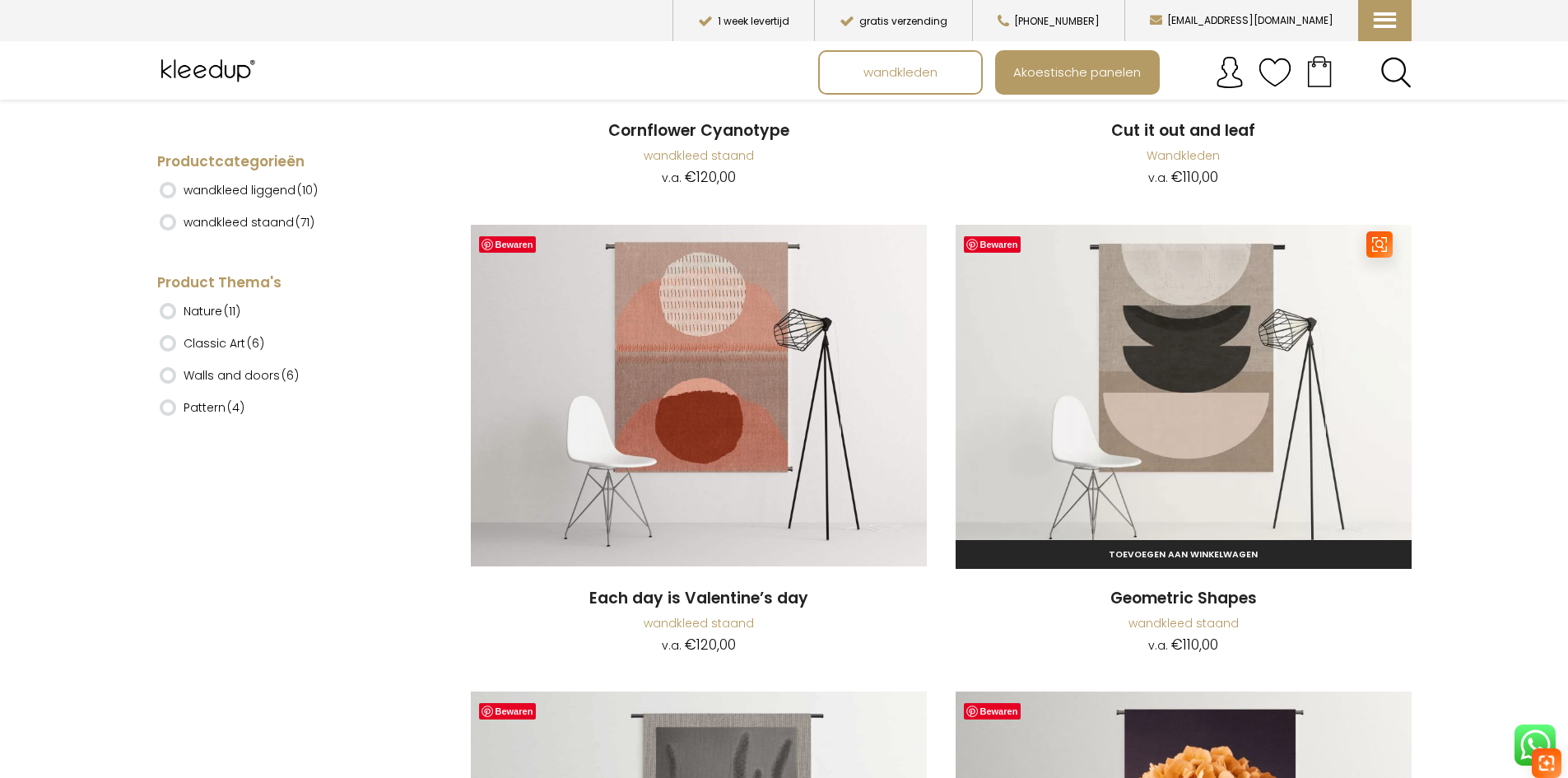
click at [1165, 352] on img at bounding box center [1183, 395] width 456 height 342
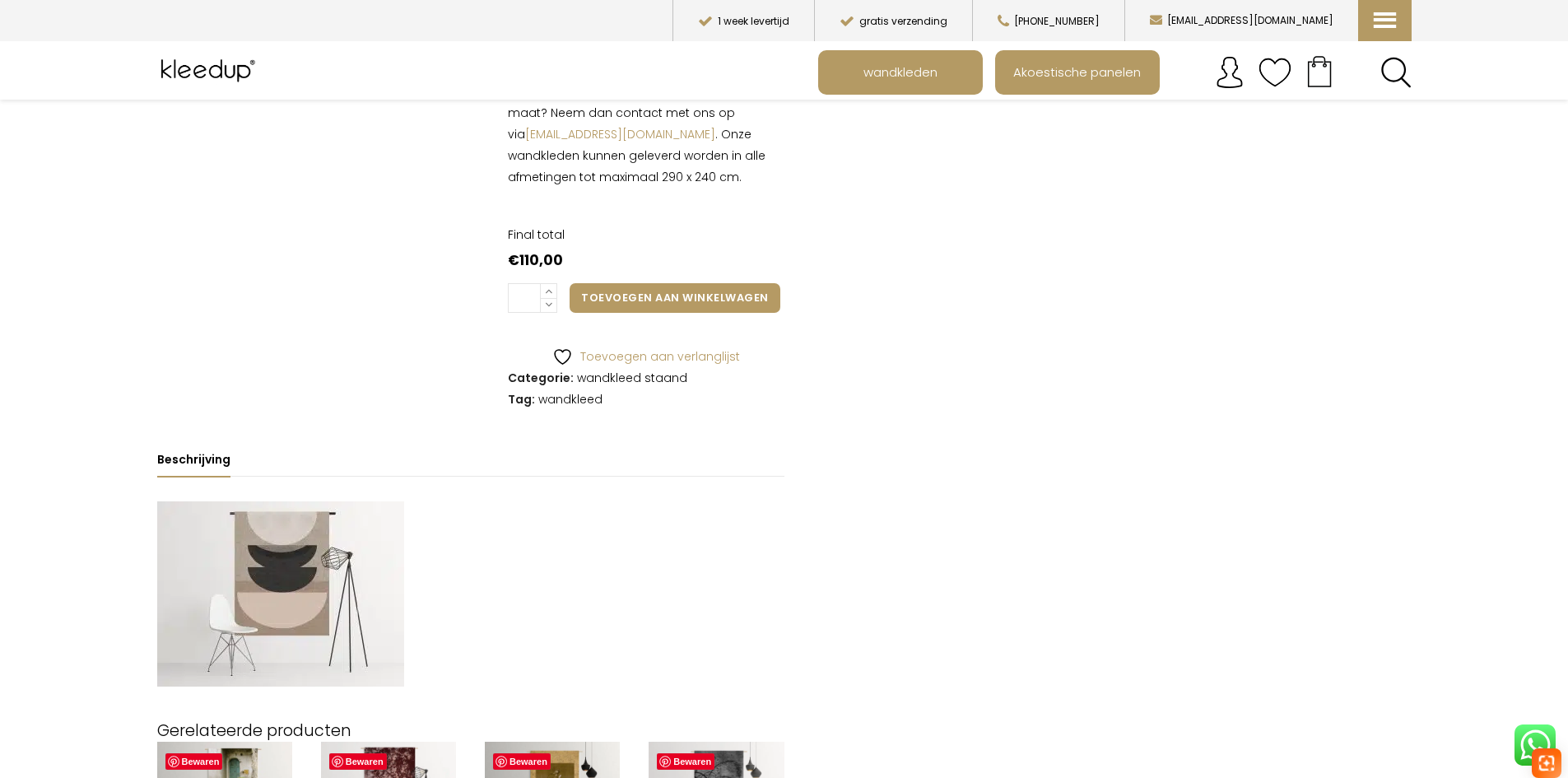
scroll to position [906, 0]
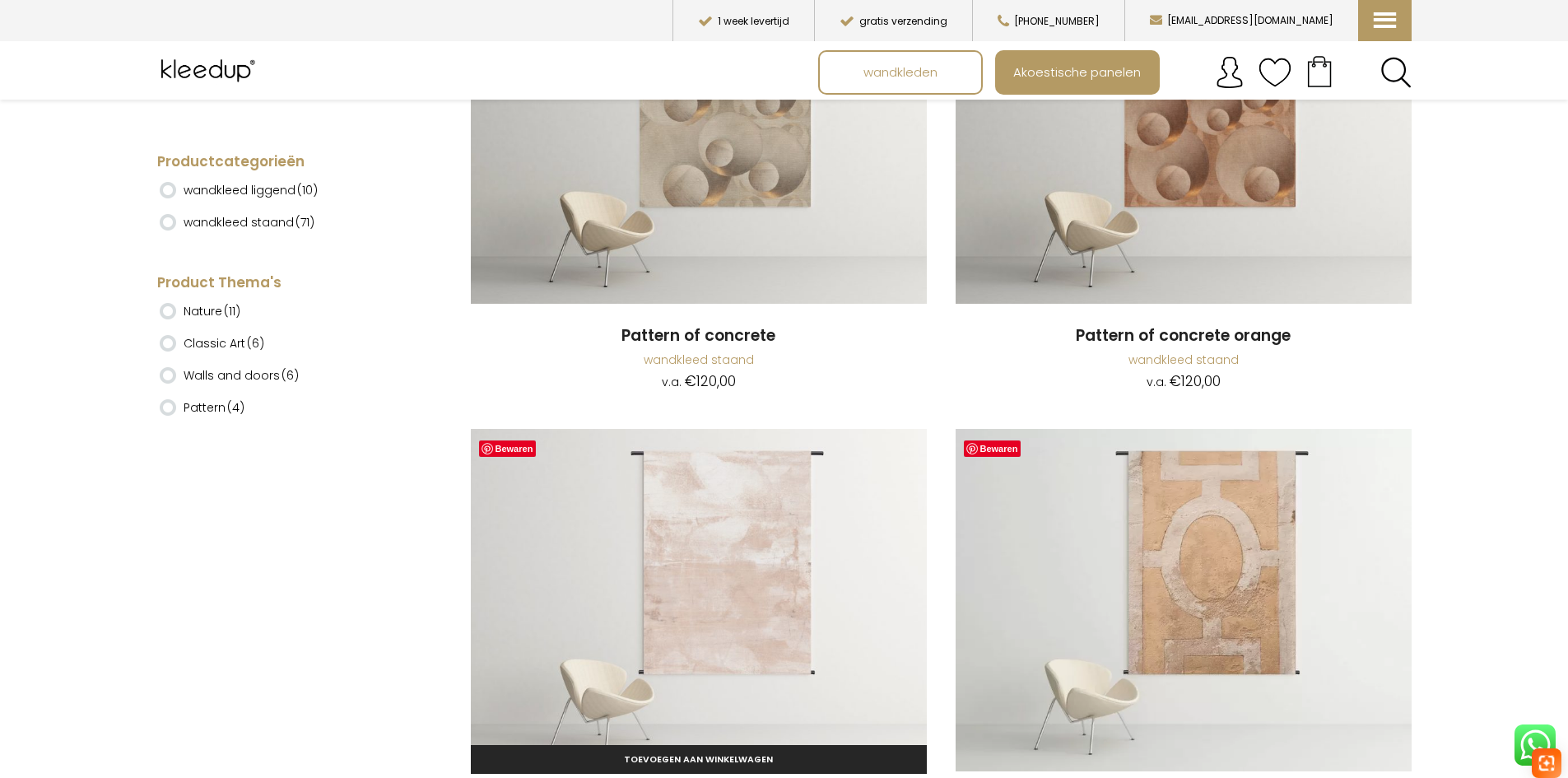
scroll to position [3952, 0]
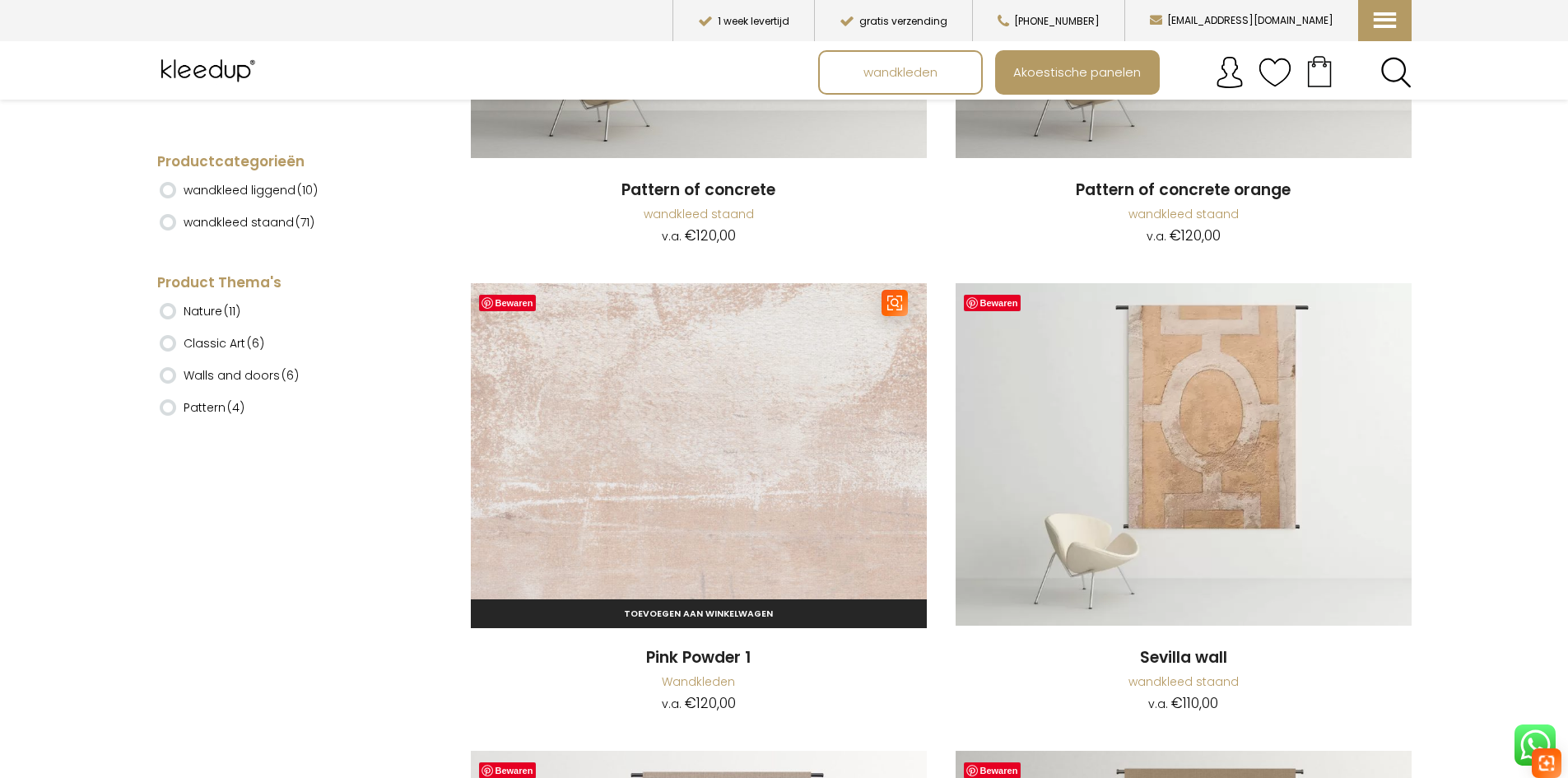
click at [913, 399] on img at bounding box center [698, 454] width 456 height 342
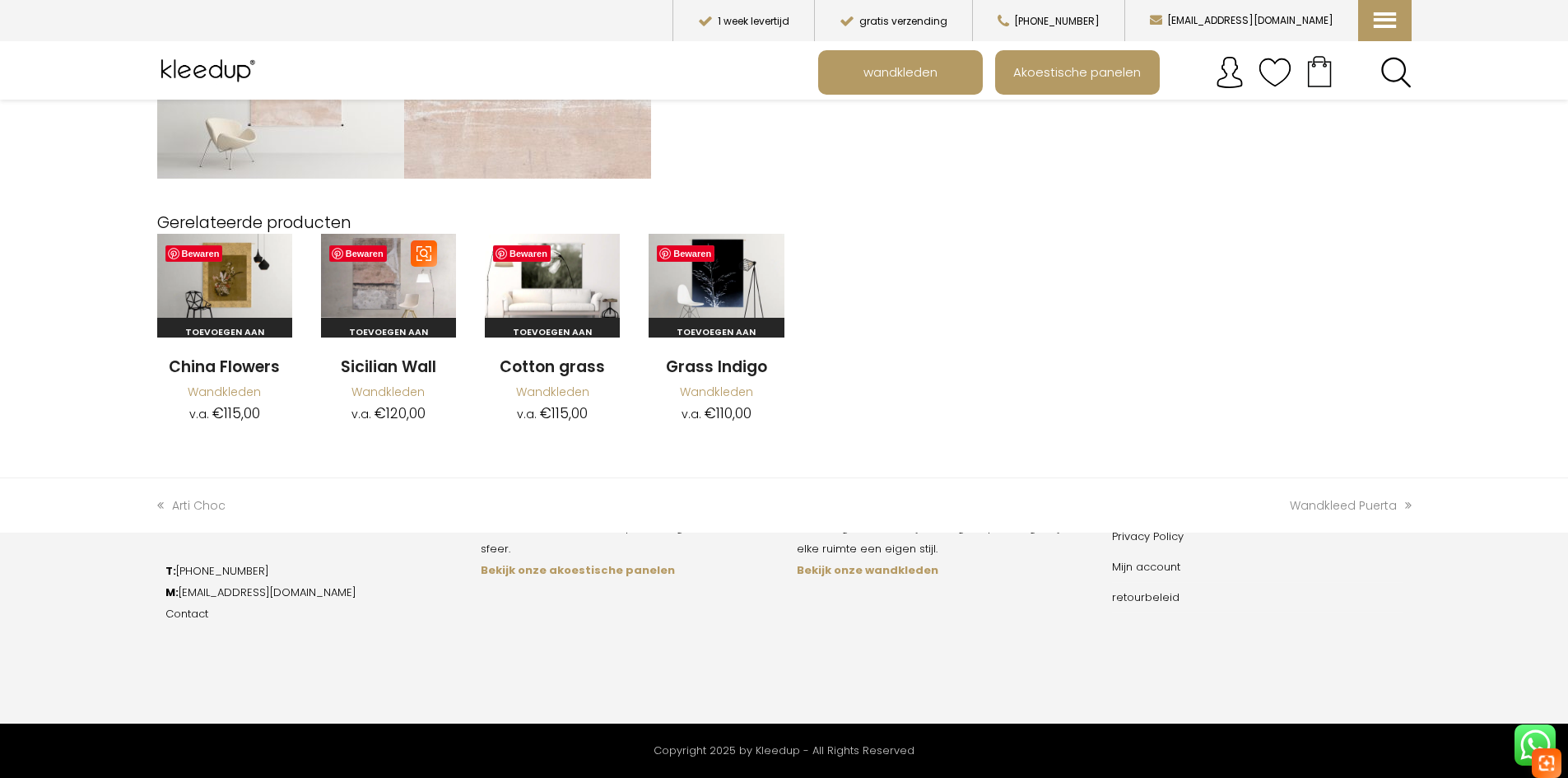
scroll to position [1472, 0]
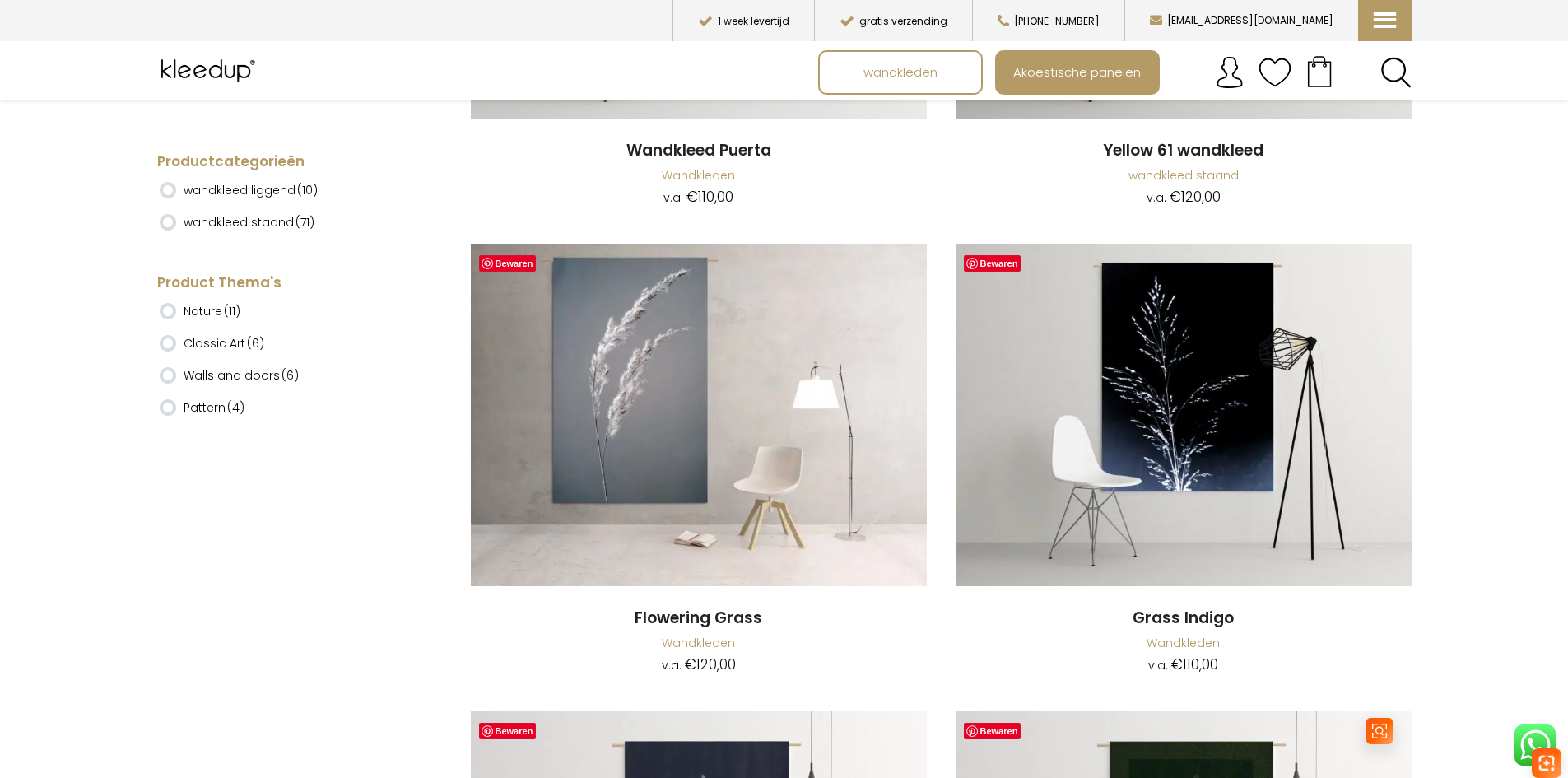
scroll to position [7244, 0]
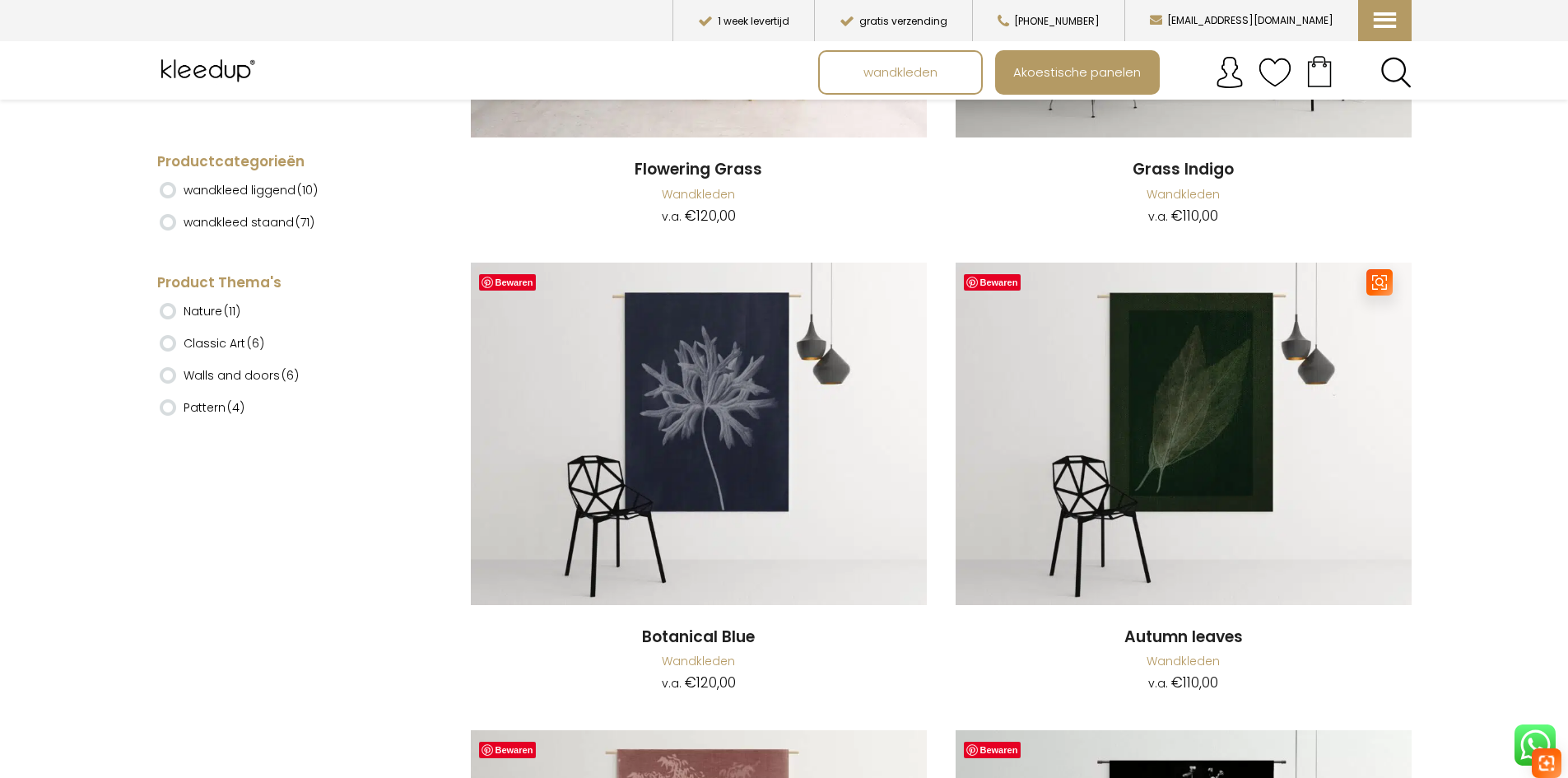
click at [1193, 389] on img at bounding box center [1183, 433] width 456 height 342
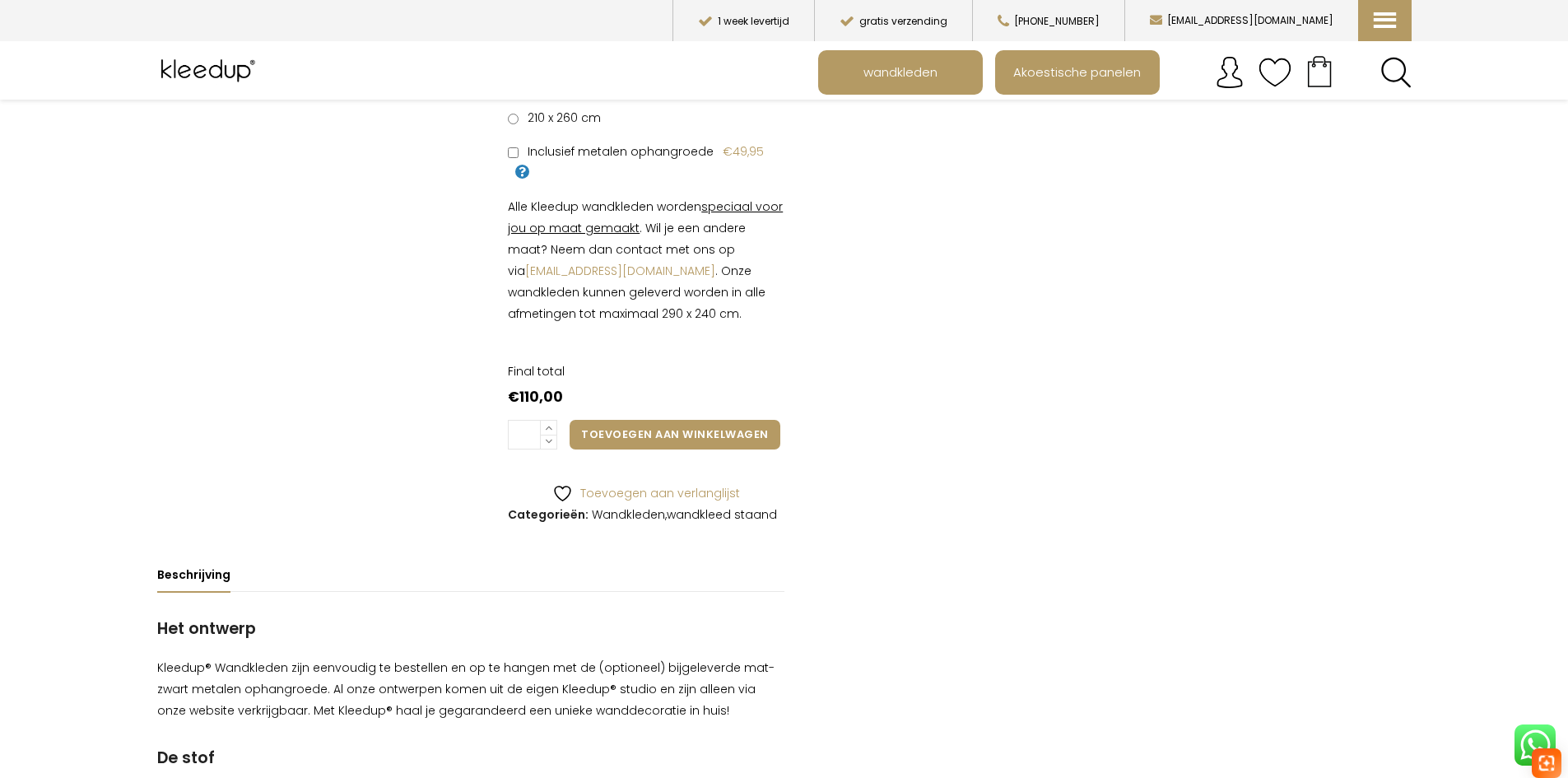
scroll to position [412, 0]
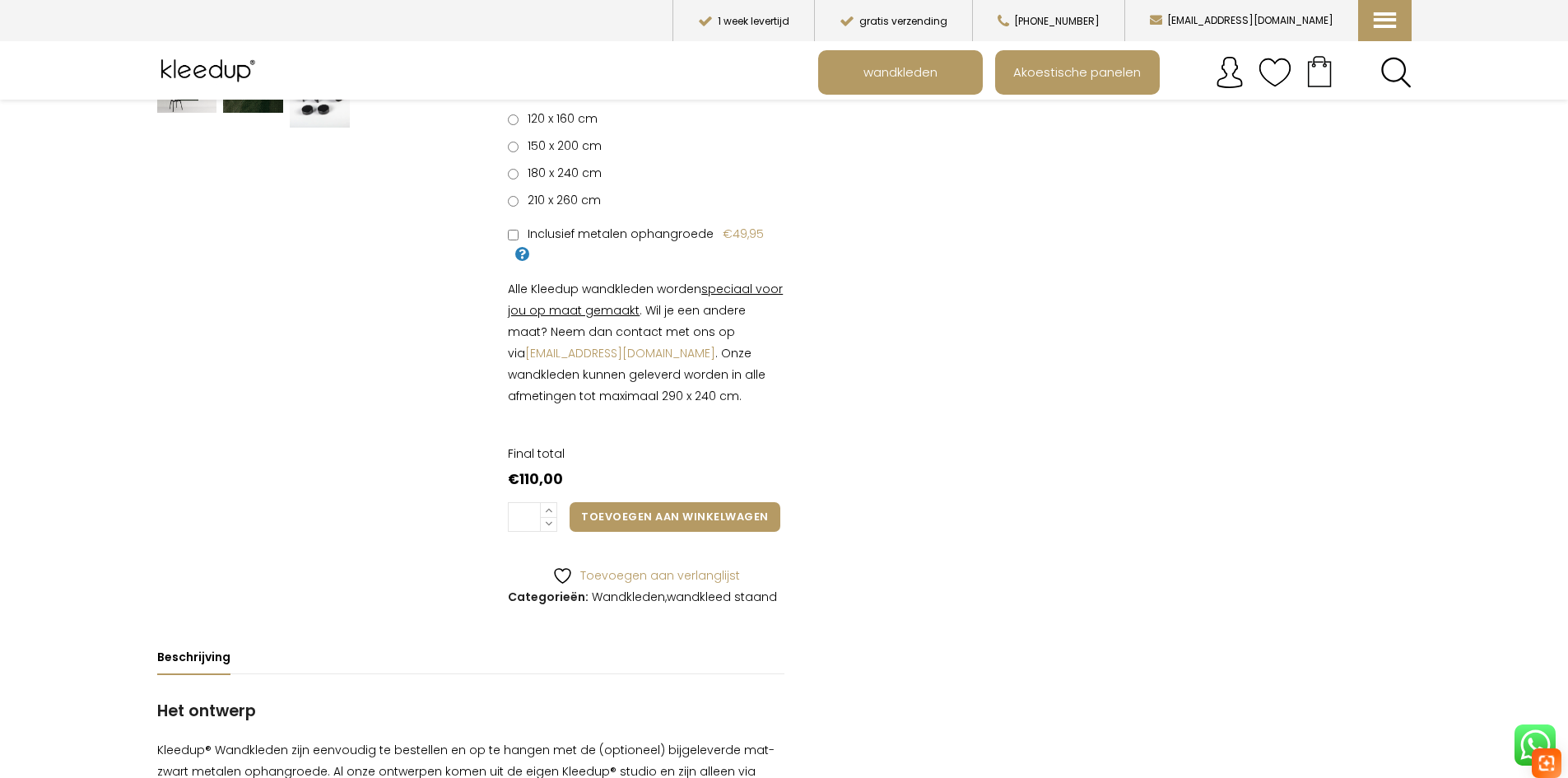
click at [514, 194] on label "210 x 260 cm" at bounding box center [554, 199] width 93 height 21
click at [695, 506] on button "Toevoegen aan winkelwagen" at bounding box center [674, 517] width 209 height 30
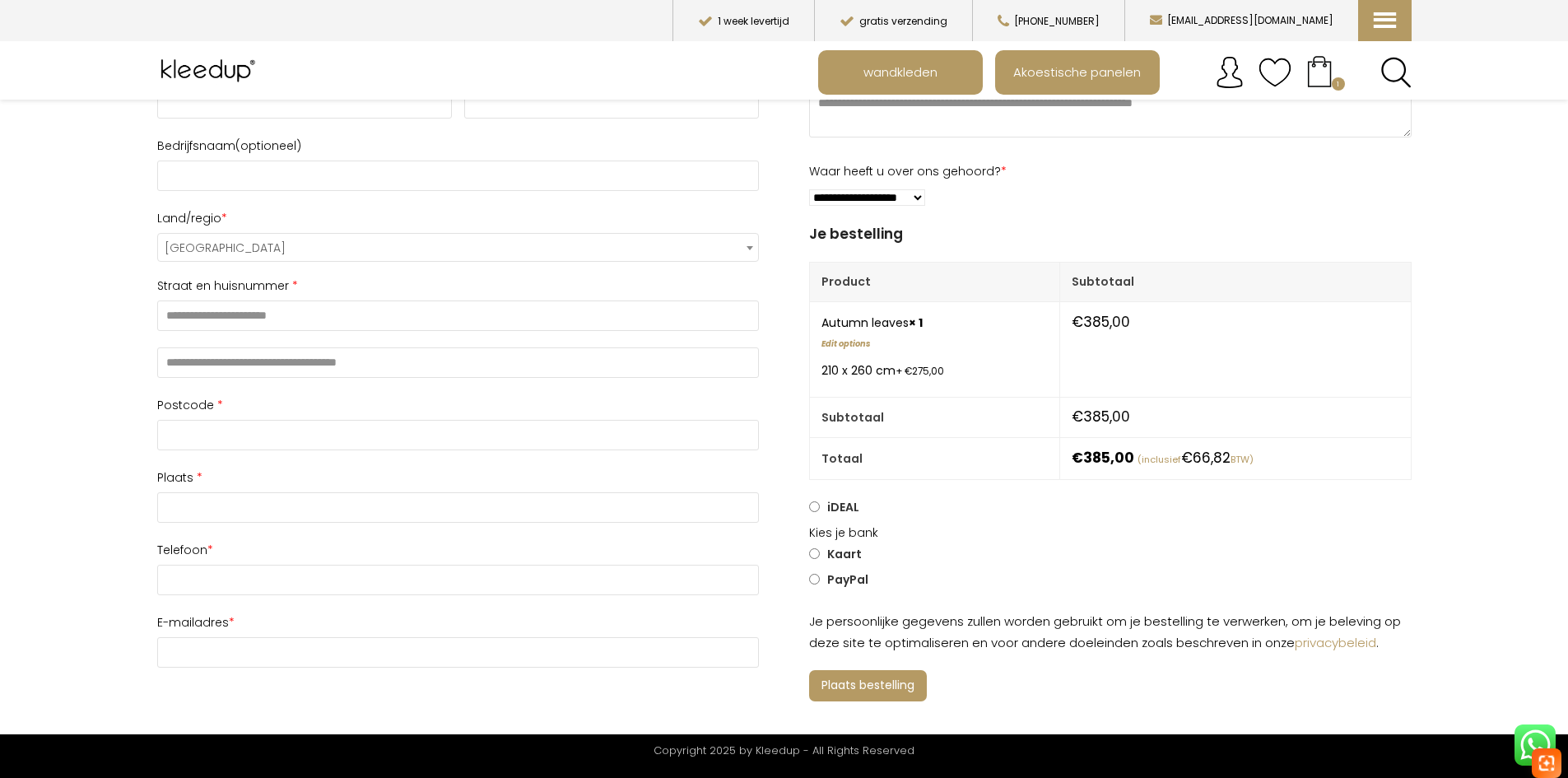
scroll to position [329, 0]
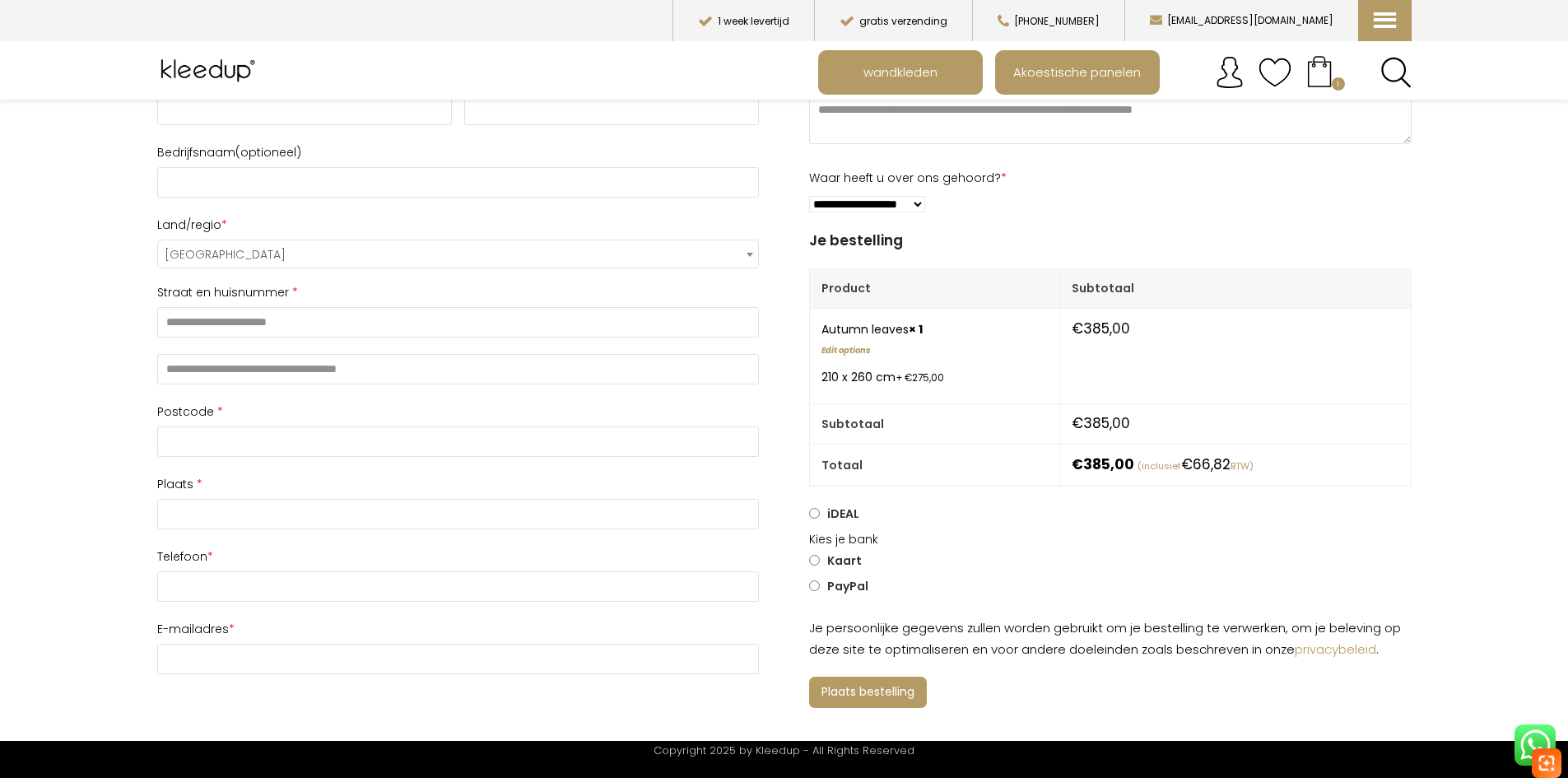
click at [907, 205] on select "**********" at bounding box center [867, 203] width 116 height 17
click at [918, 197] on select "**********" at bounding box center [867, 203] width 116 height 17
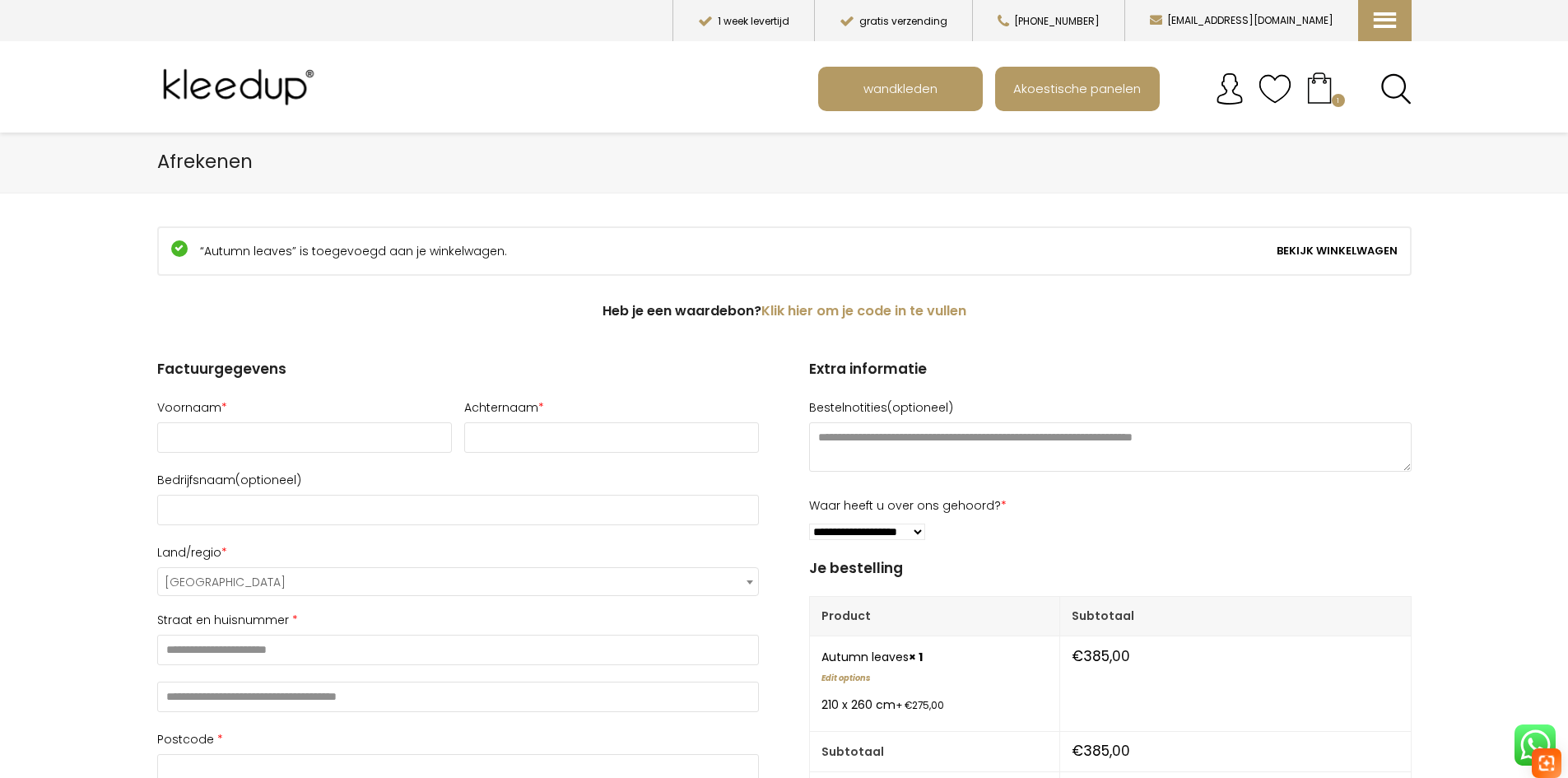
scroll to position [0, 0]
click at [1309, 259] on link "Bekijk winkelwagen" at bounding box center [1337, 252] width 121 height 21
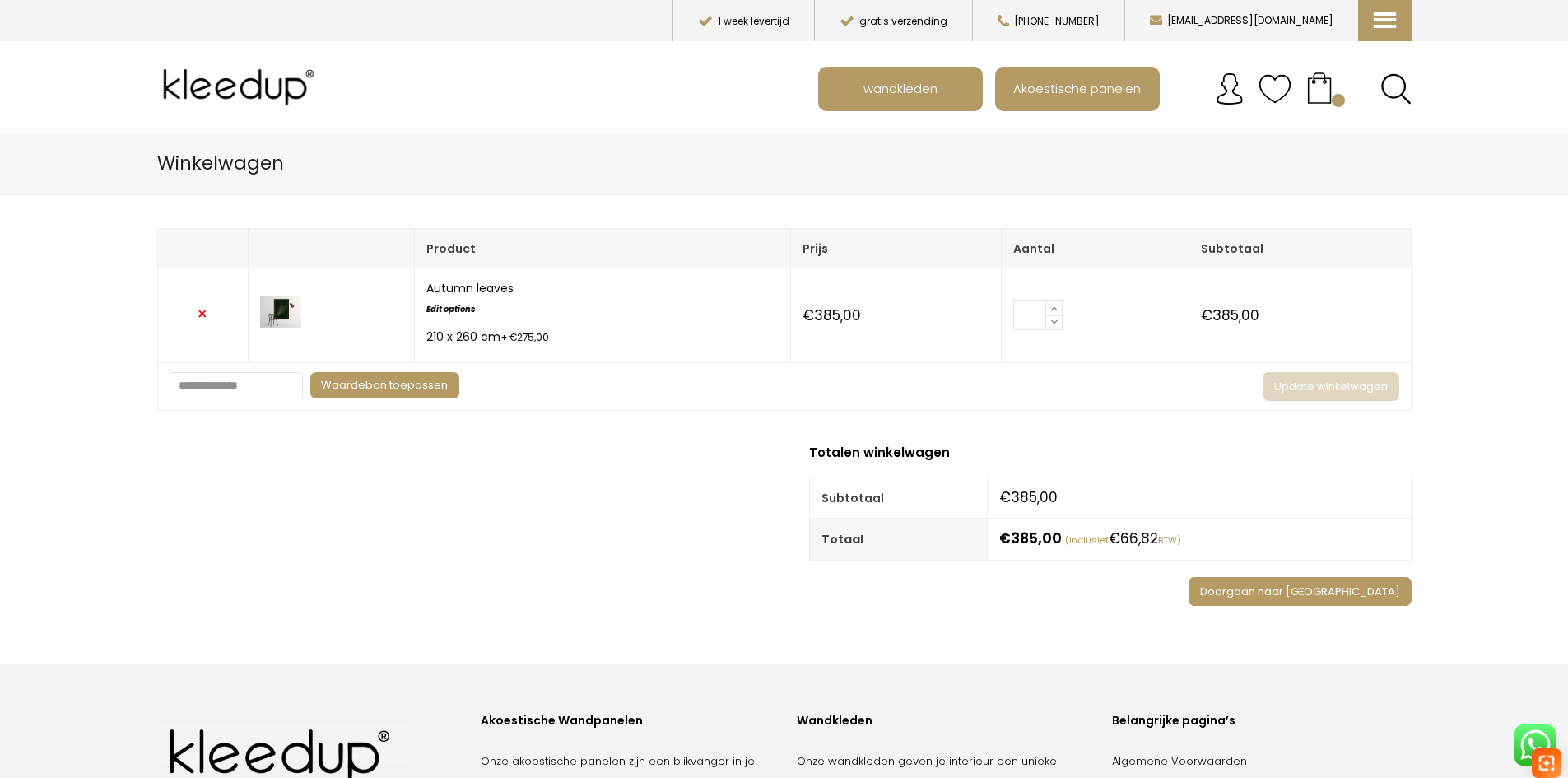
click at [202, 315] on link "×" at bounding box center [202, 314] width 12 height 24
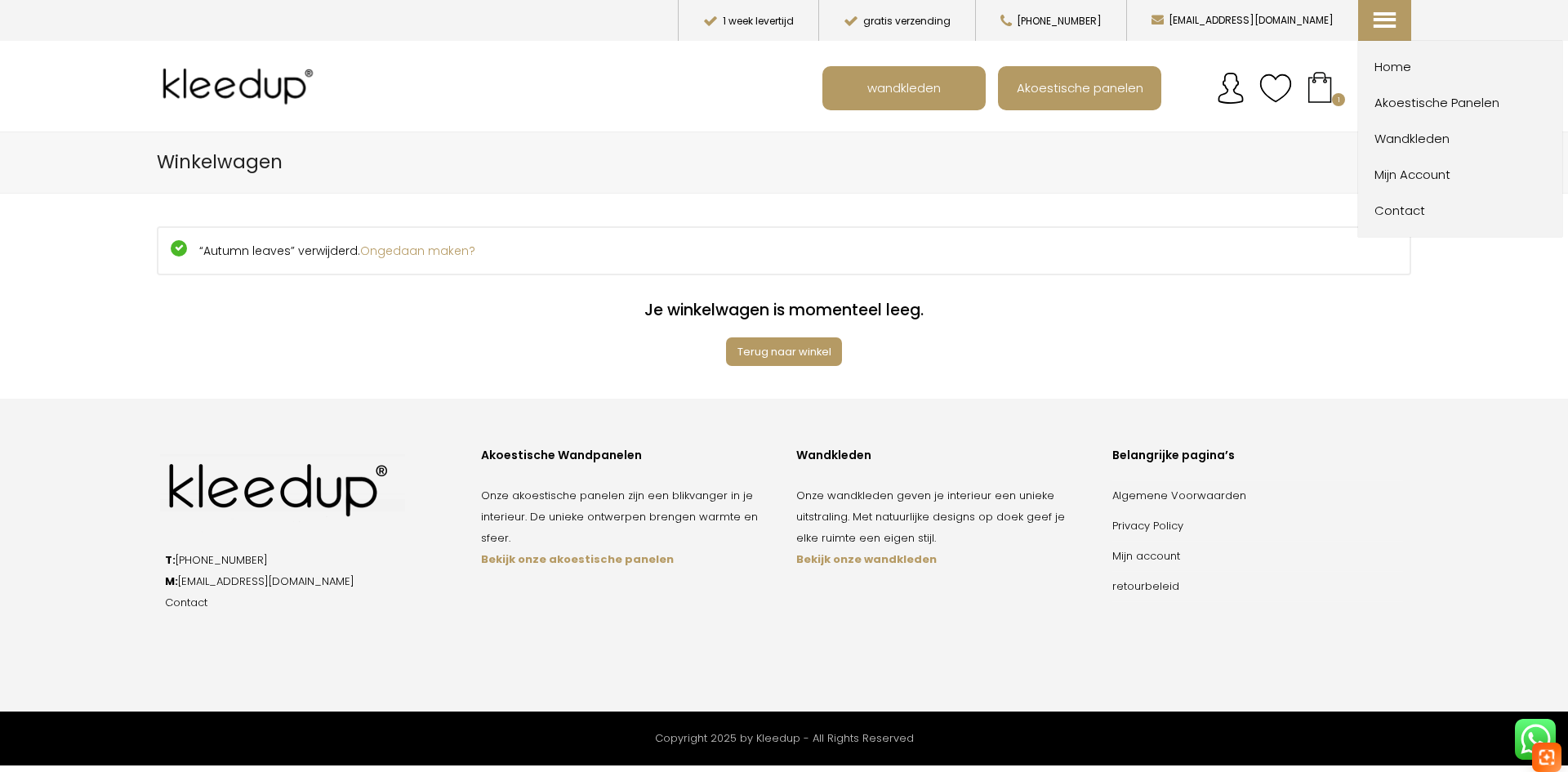
click at [1367, 14] on link "menu1" at bounding box center [1385, 20] width 53 height 41
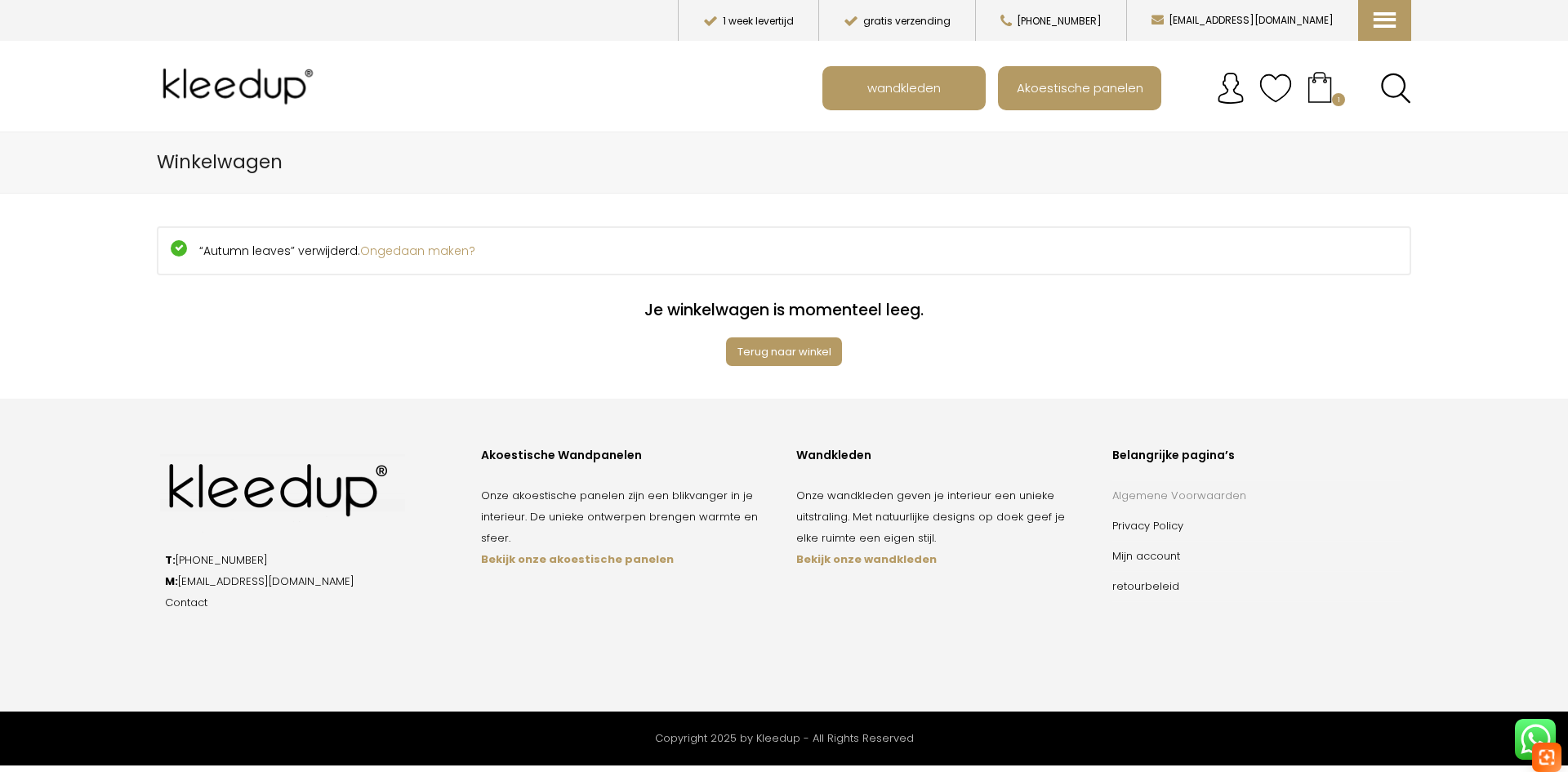
click at [1195, 500] on link "Algemene Voorwaarden" at bounding box center [1178, 496] width 134 height 16
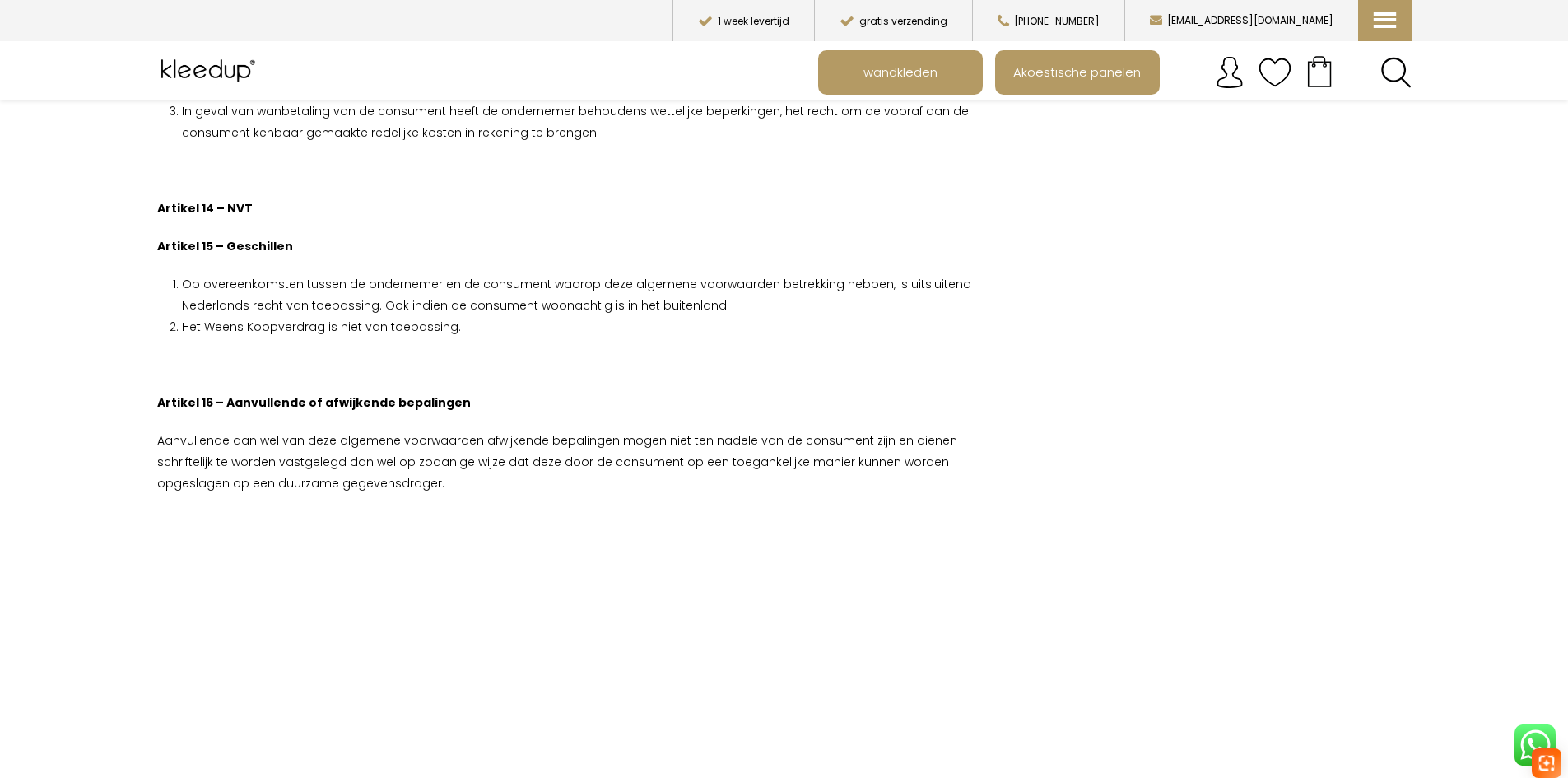
scroll to position [5266, 0]
